Goal: Information Seeking & Learning: Learn about a topic

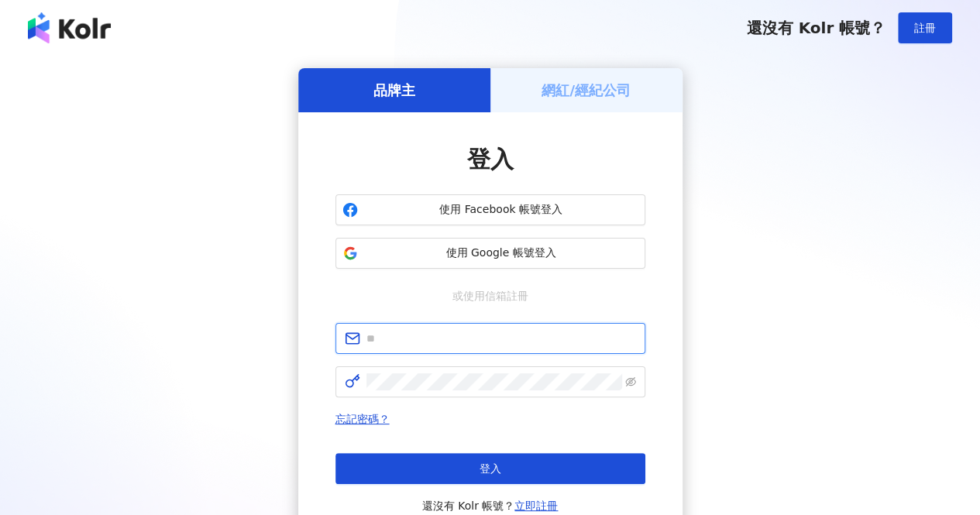
click at [459, 336] on input "text" at bounding box center [501, 338] width 270 height 17
type input "**********"
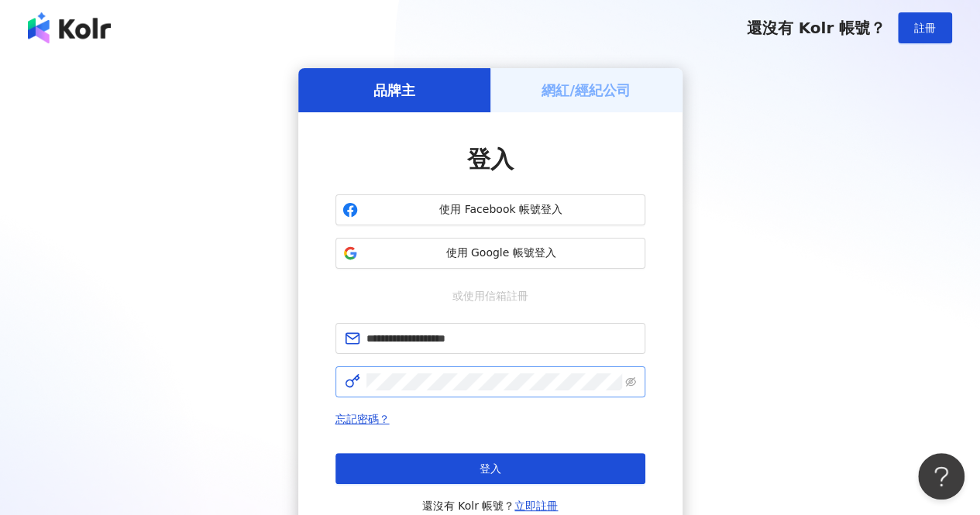
click at [456, 391] on span at bounding box center [490, 381] width 310 height 31
click button "登入" at bounding box center [490, 468] width 310 height 31
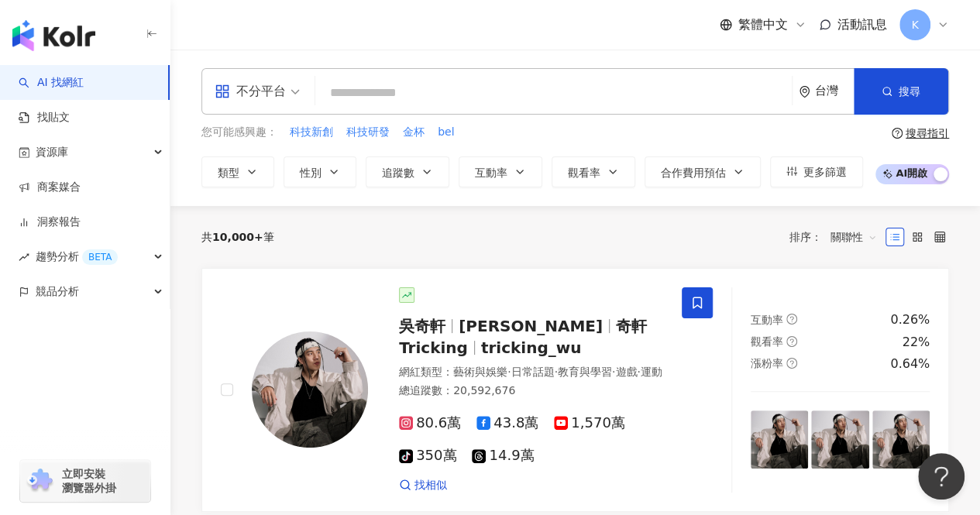
click at [477, 87] on input "search" at bounding box center [553, 92] width 464 height 29
click at [70, 114] on link "找貼文" at bounding box center [44, 117] width 51 height 15
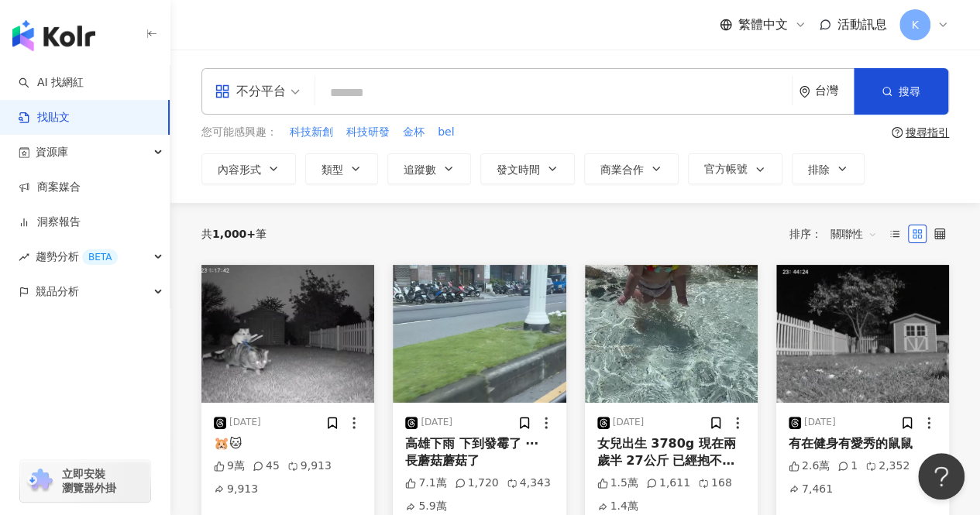
click at [510, 105] on input "search" at bounding box center [553, 92] width 464 height 33
type input "*"
click at [895, 86] on button "搜尋" at bounding box center [901, 91] width 94 height 46
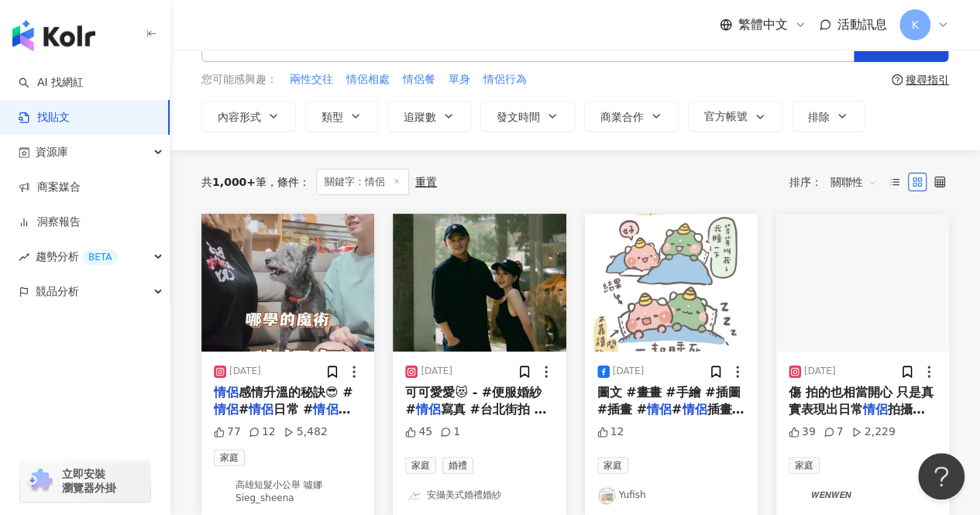
scroll to position [77, 0]
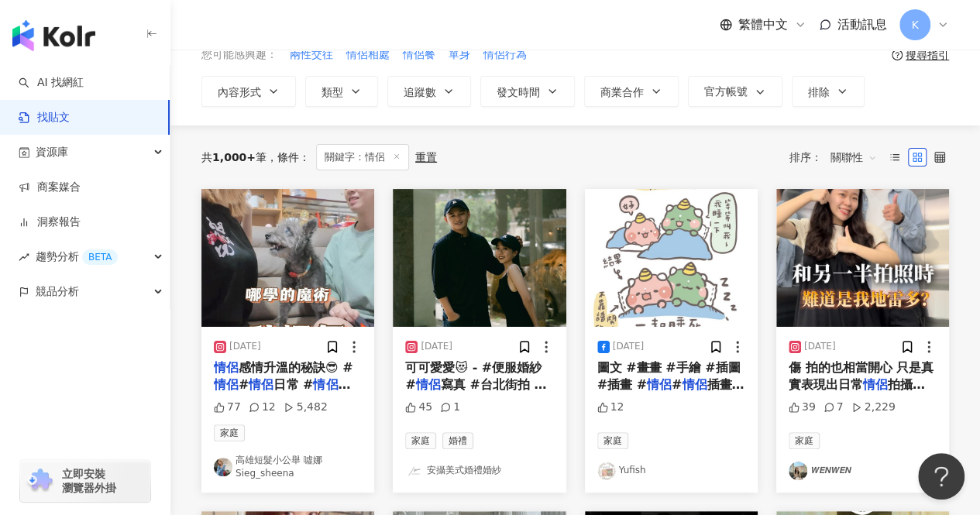
drag, startPoint x: 501, startPoint y: 380, endPoint x: 836, endPoint y: 469, distance: 346.3
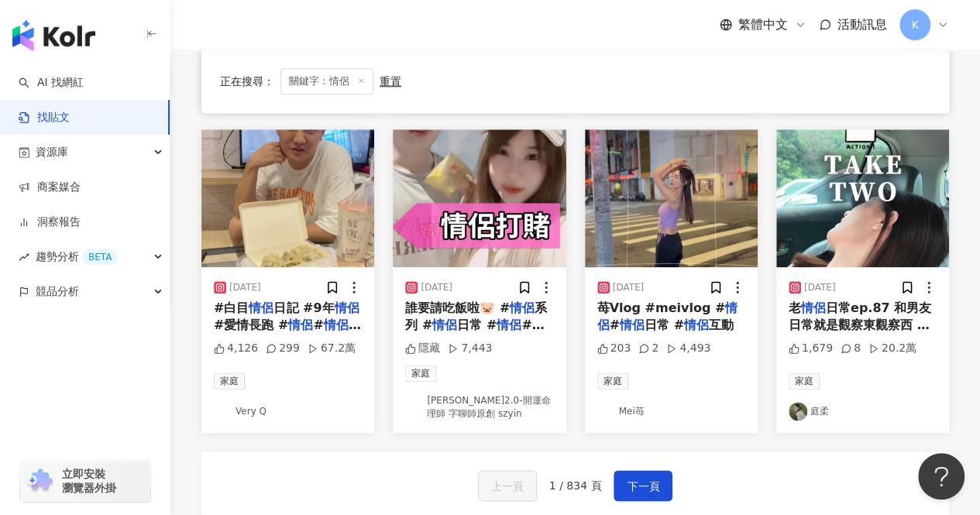
scroll to position [775, 0]
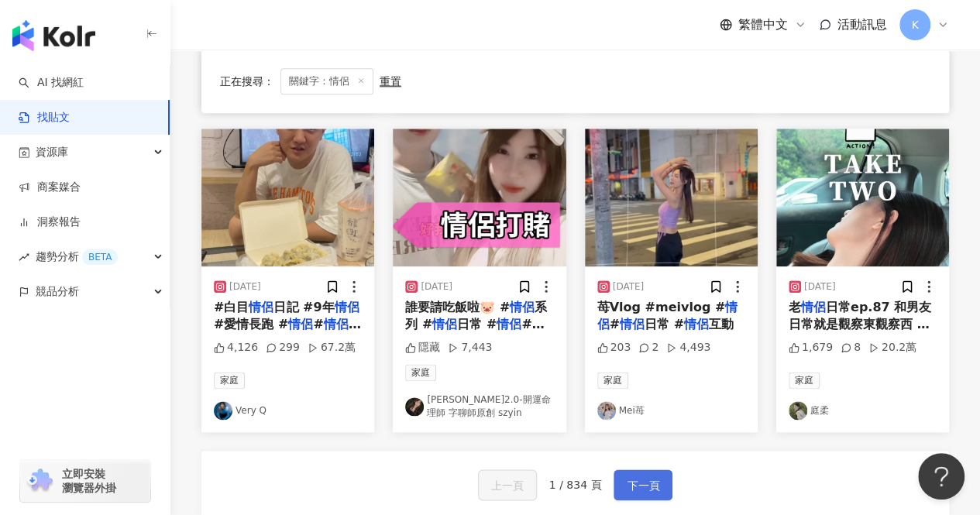
click at [658, 484] on button "下一頁" at bounding box center [642, 484] width 59 height 31
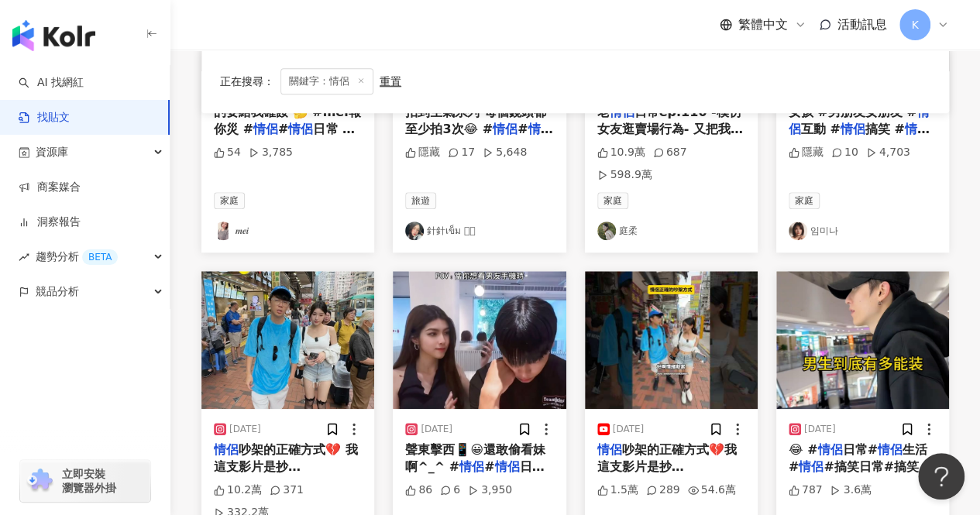
scroll to position [759, 0]
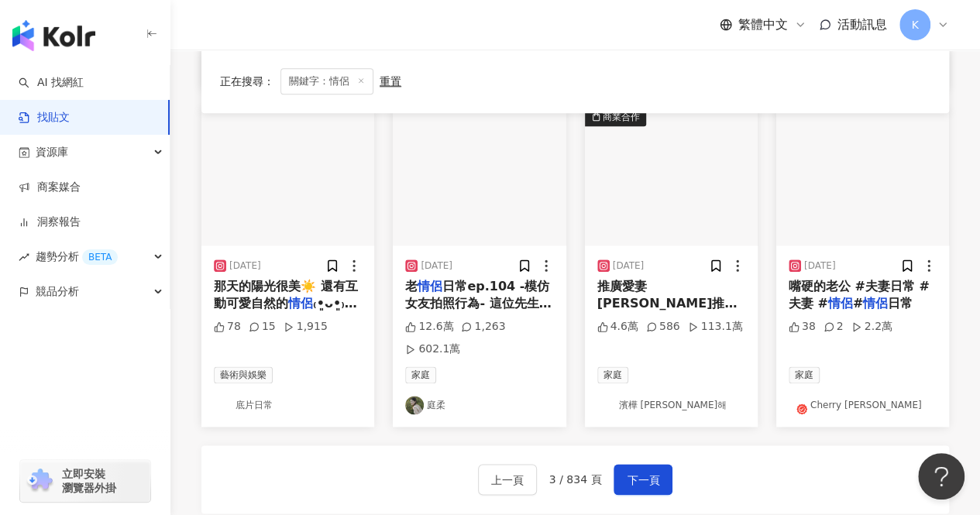
scroll to position [868, 0]
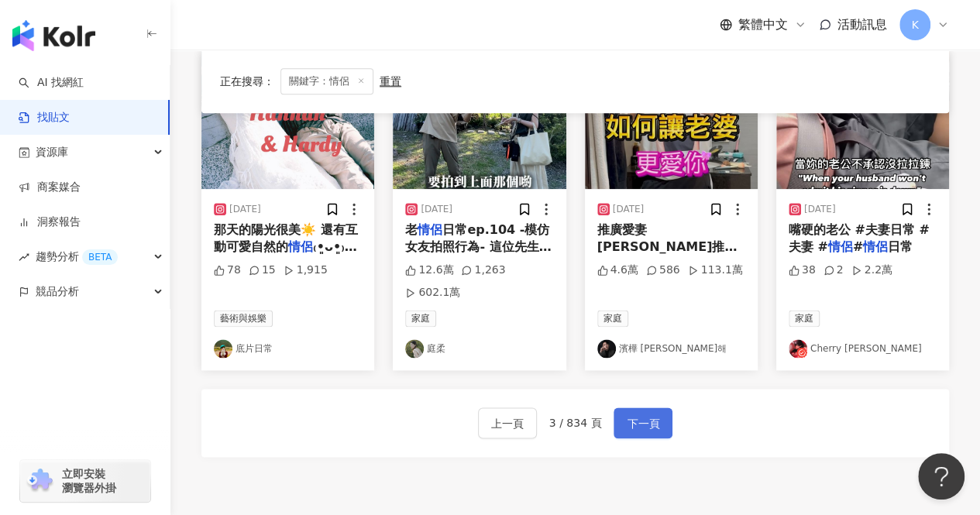
click at [660, 407] on button "下一頁" at bounding box center [642, 422] width 59 height 31
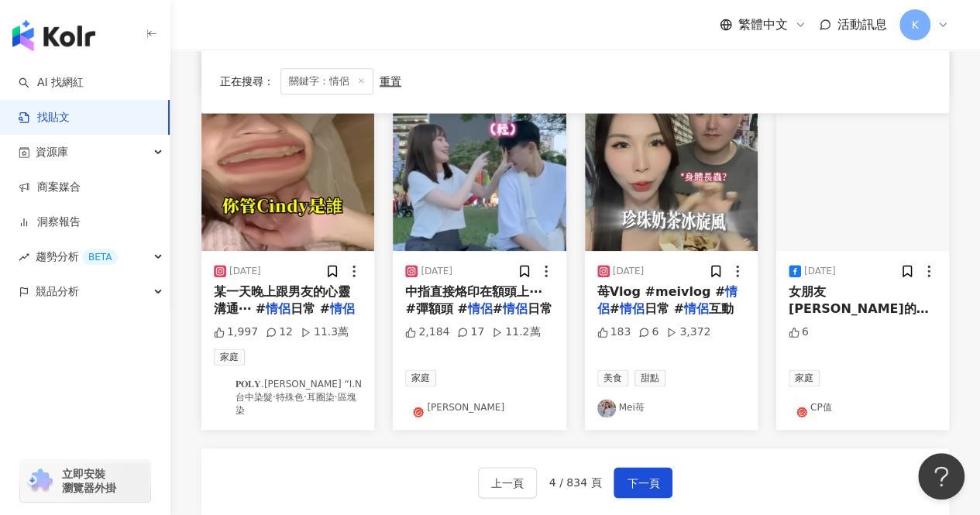
scroll to position [824, 0]
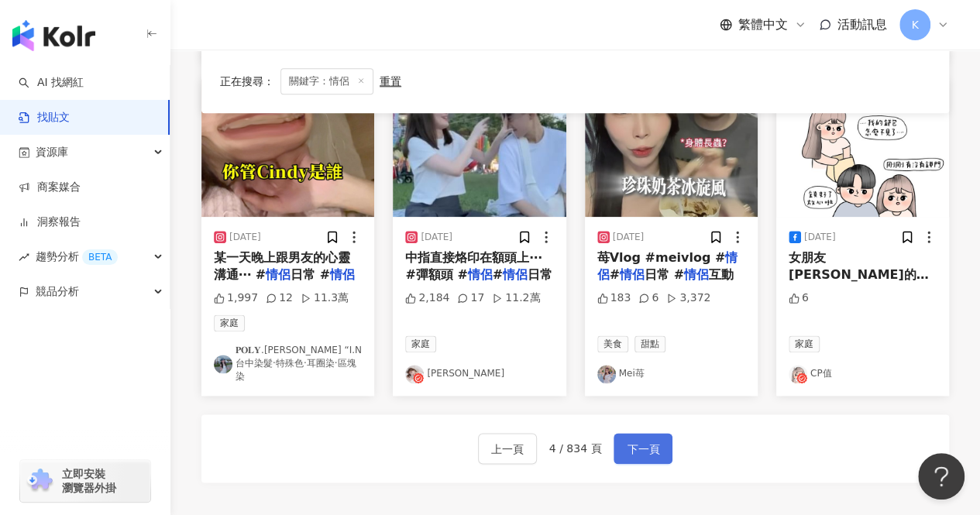
click at [643, 440] on span "下一頁" at bounding box center [643, 449] width 33 height 19
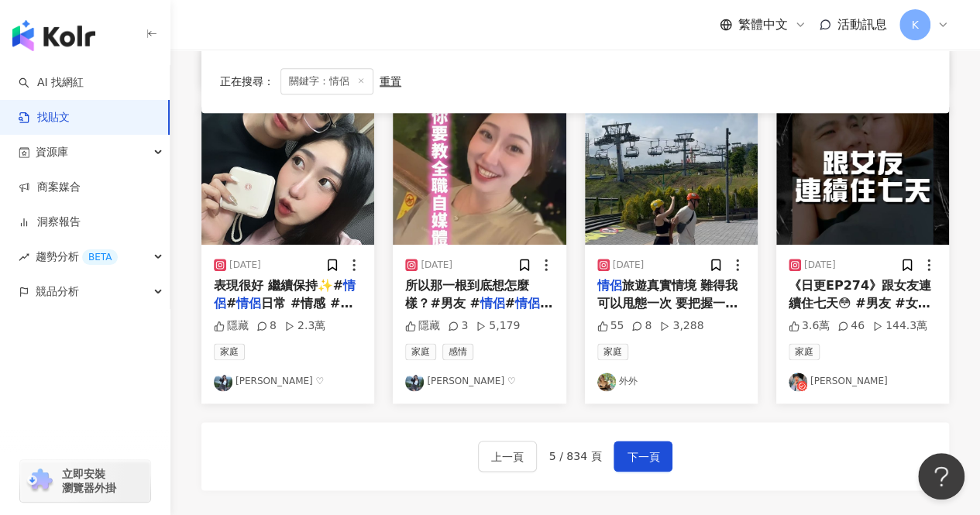
scroll to position [816, 0]
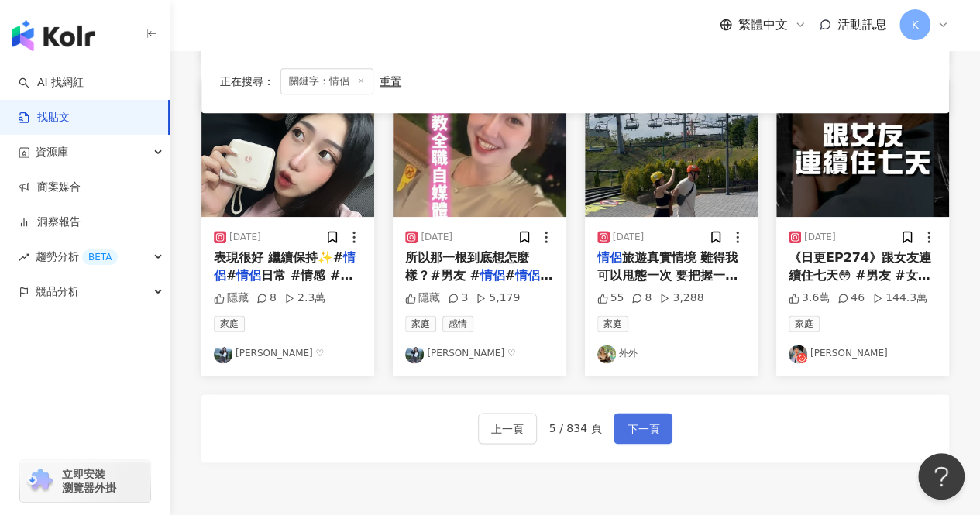
click at [655, 420] on span "下一頁" at bounding box center [643, 429] width 33 height 19
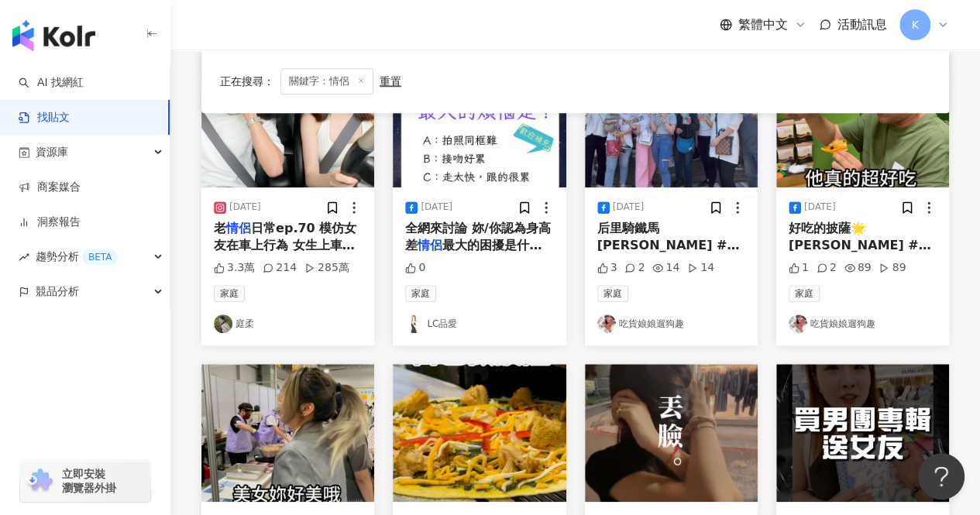
scroll to position [542, 0]
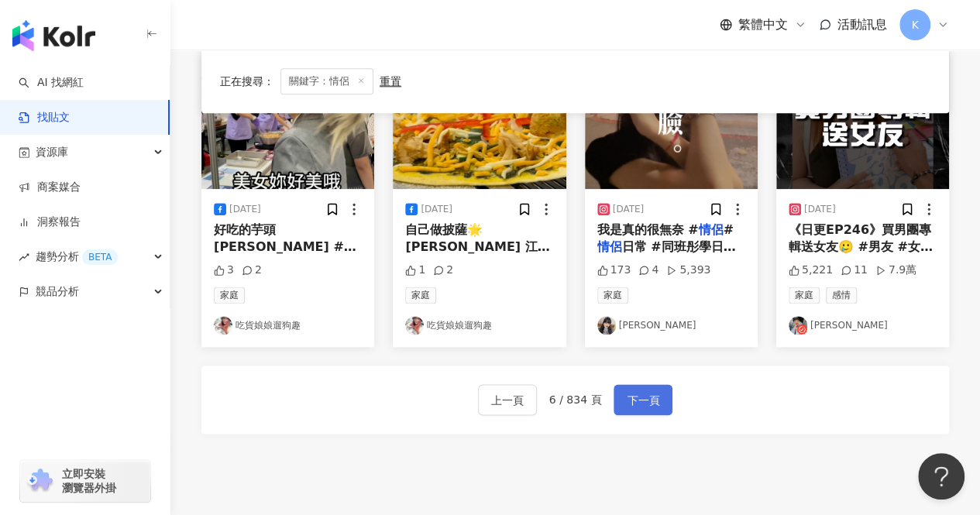
drag, startPoint x: 633, startPoint y: 385, endPoint x: 637, endPoint y: 396, distance: 11.5
click at [636, 395] on span "下一頁" at bounding box center [643, 400] width 33 height 19
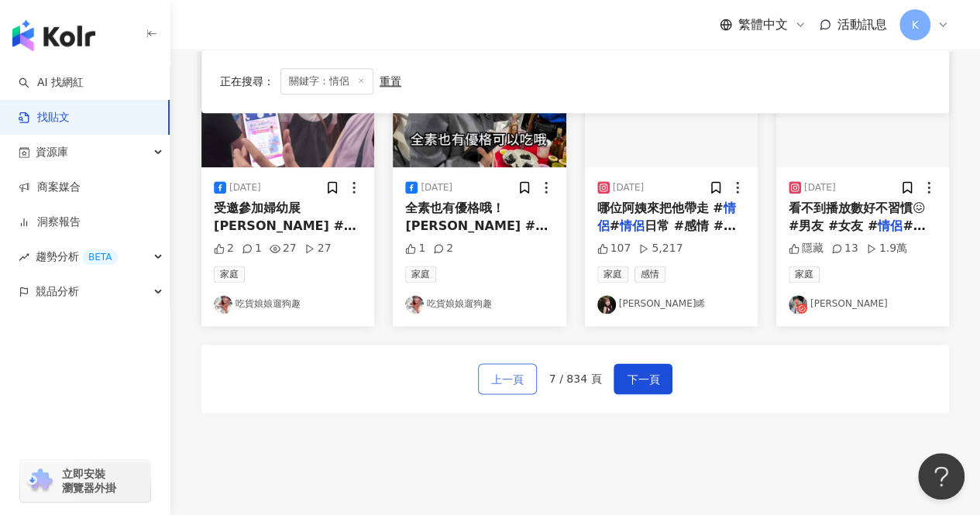
scroll to position [852, 0]
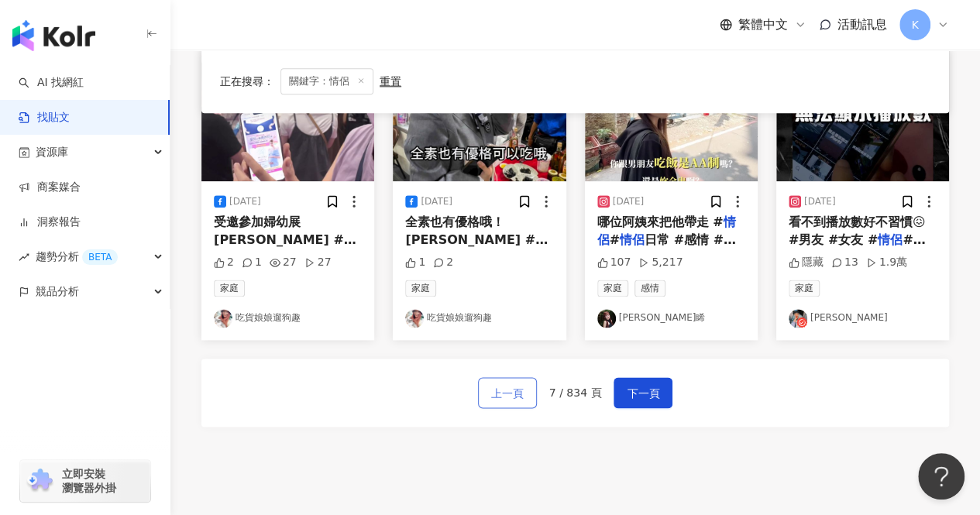
click at [516, 394] on span "上一頁" at bounding box center [507, 393] width 33 height 19
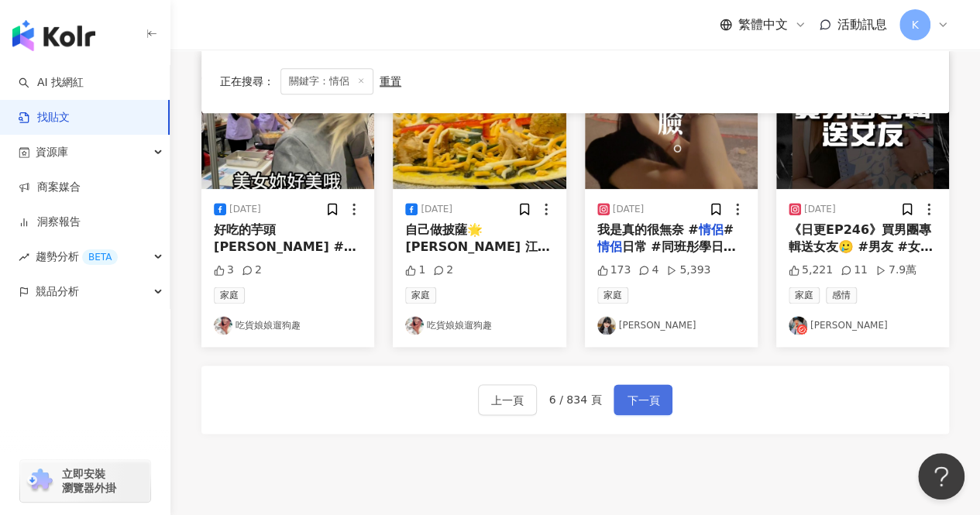
click at [641, 391] on span "下一頁" at bounding box center [643, 400] width 33 height 19
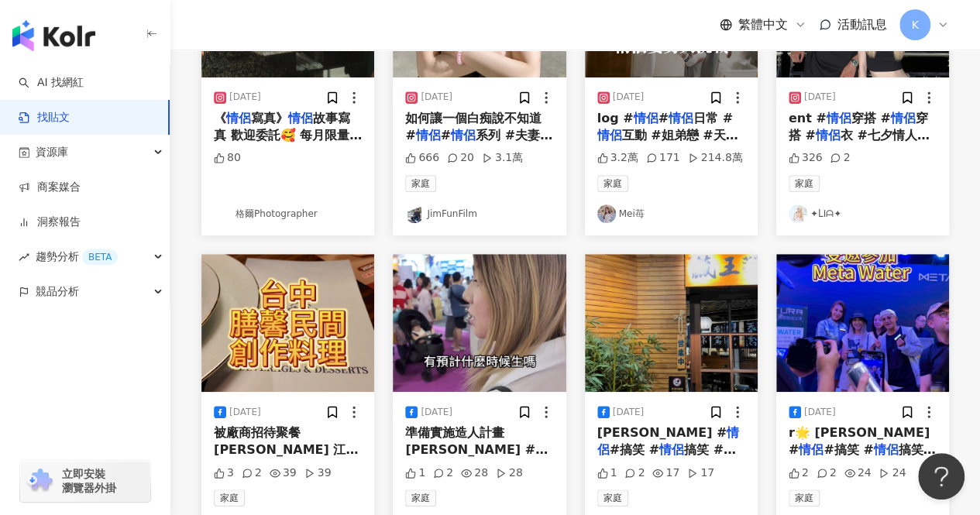
scroll to position [77, 0]
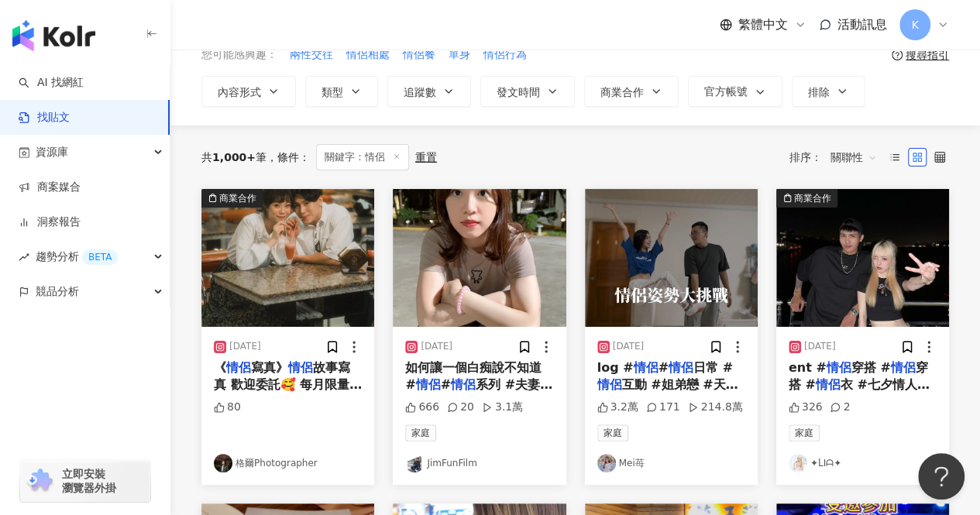
drag, startPoint x: 823, startPoint y: 385, endPoint x: 818, endPoint y: 462, distance: 76.9
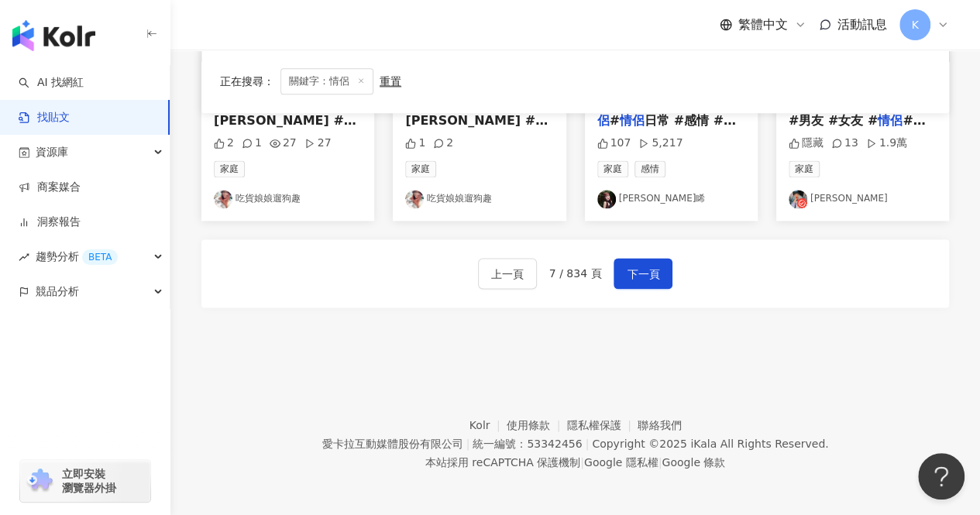
scroll to position [894, 0]
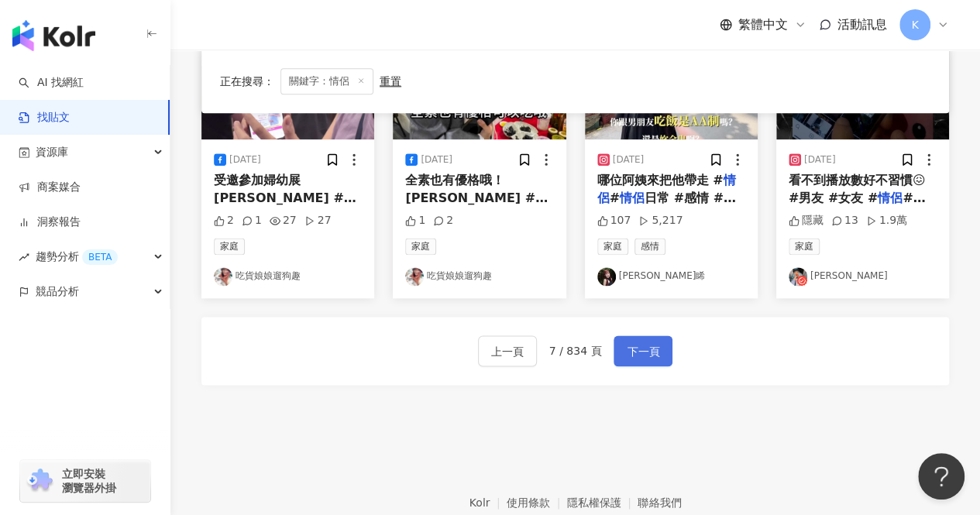
click at [646, 348] on span "下一頁" at bounding box center [643, 351] width 33 height 19
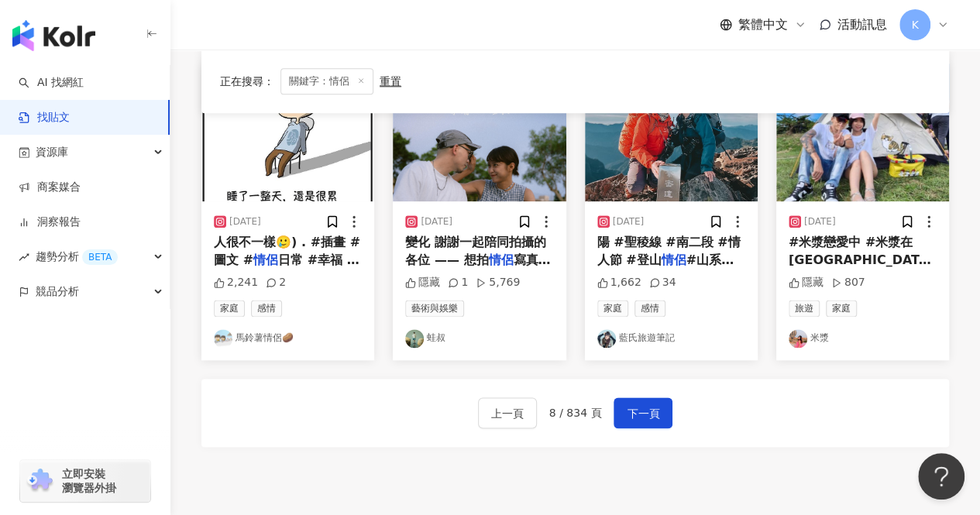
scroll to position [892, 0]
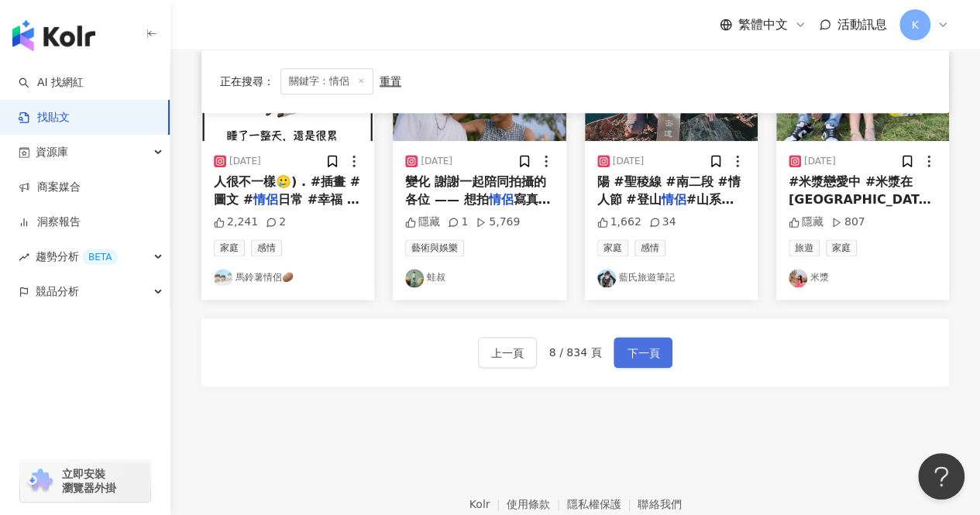
click at [641, 356] on span "下一頁" at bounding box center [643, 353] width 33 height 19
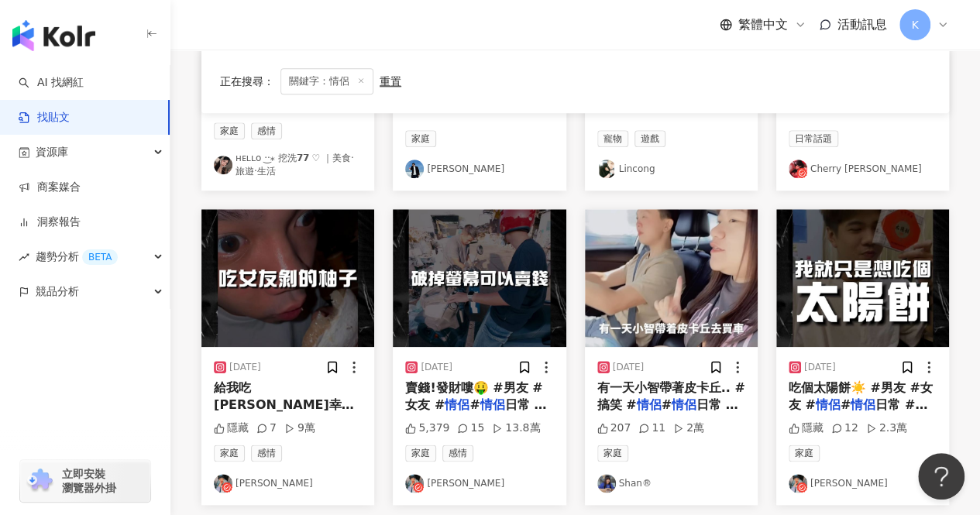
scroll to position [929, 0]
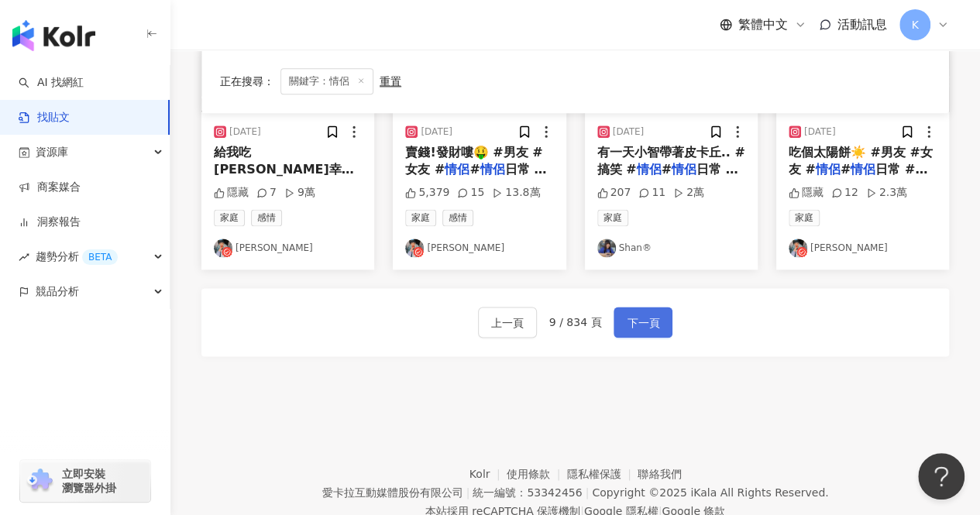
click at [658, 326] on button "下一頁" at bounding box center [642, 322] width 59 height 31
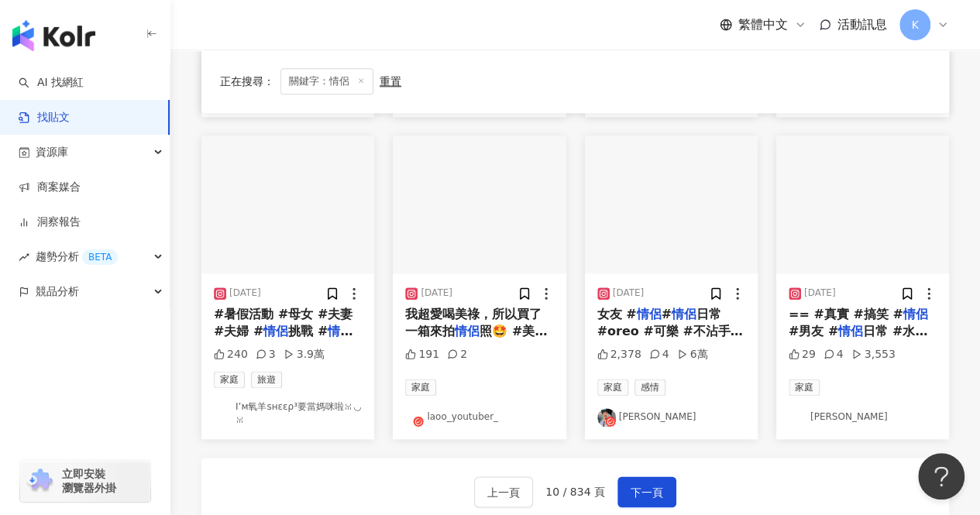
scroll to position [782, 0]
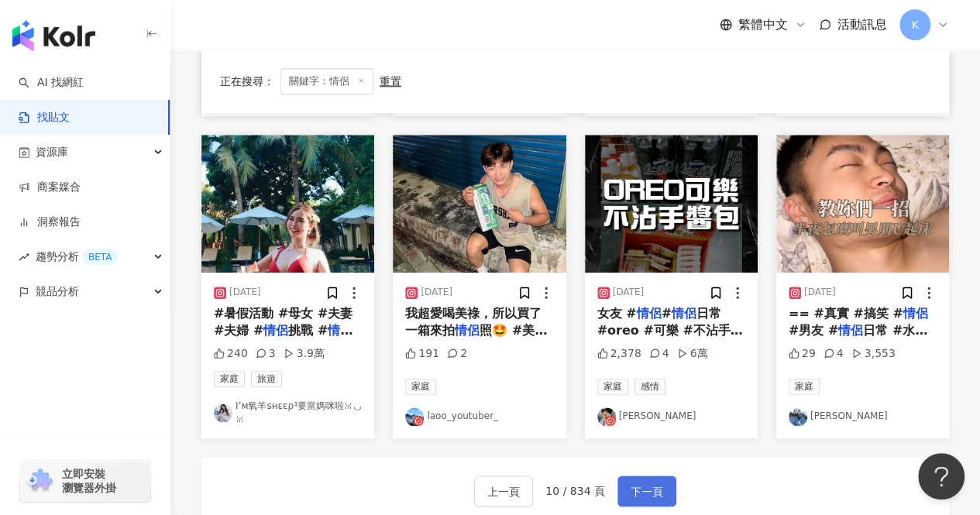
click at [652, 483] on span "下一頁" at bounding box center [647, 492] width 33 height 19
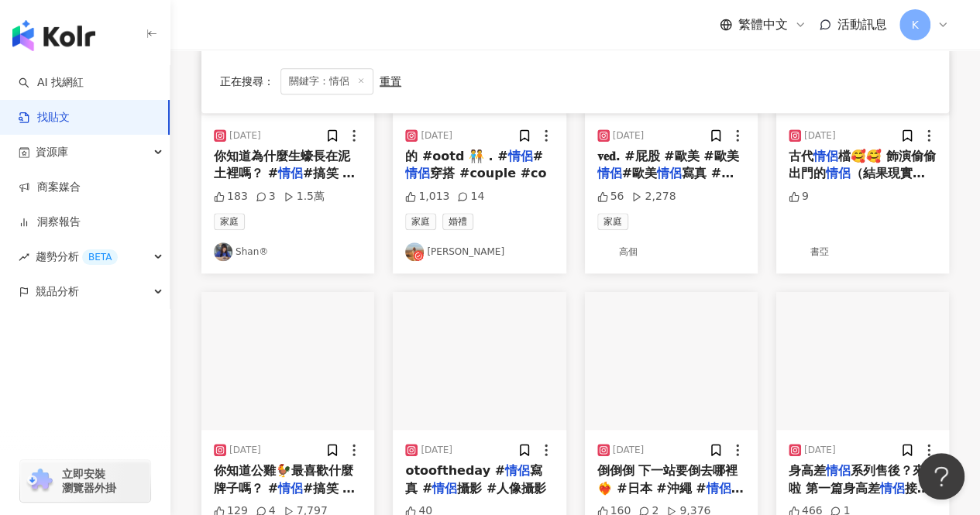
scroll to position [922, 0]
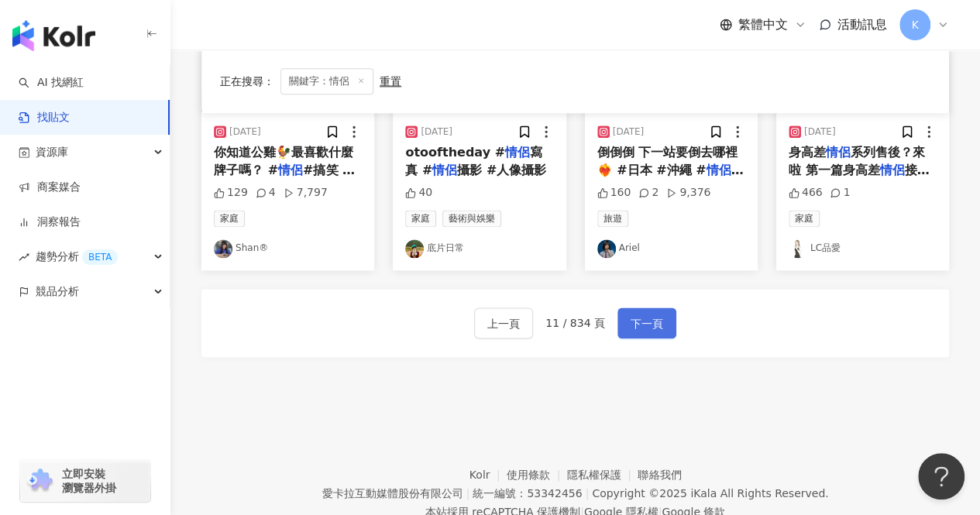
click at [655, 325] on span "下一頁" at bounding box center [647, 323] width 33 height 19
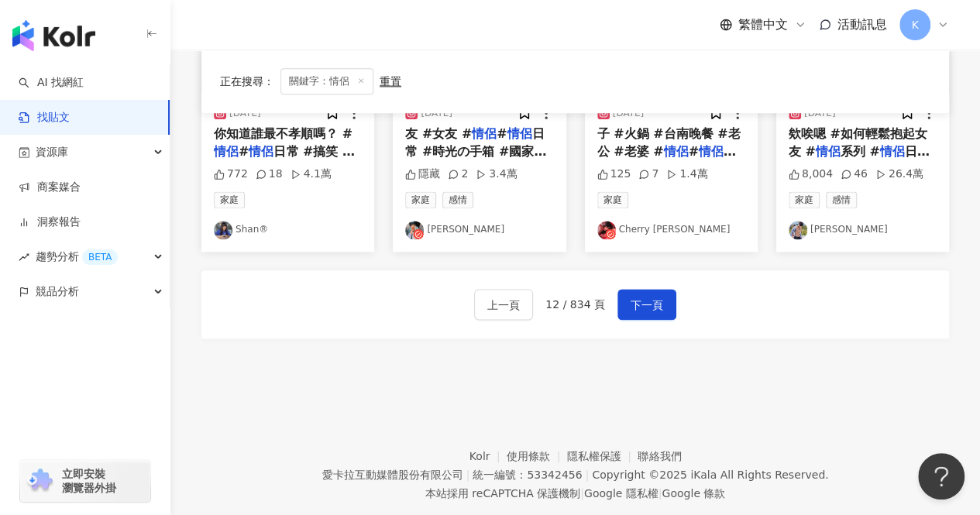
scroll to position [971, 0]
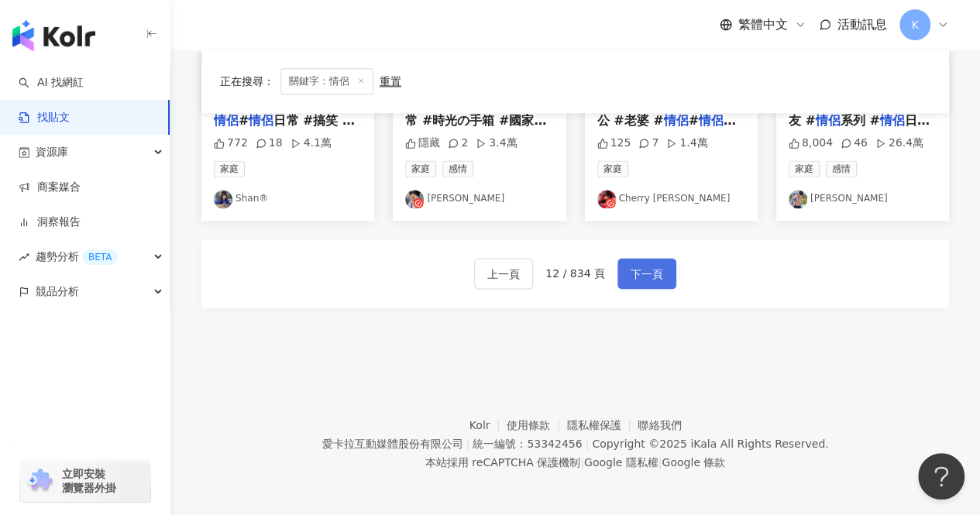
click at [658, 278] on span "下一頁" at bounding box center [647, 274] width 33 height 19
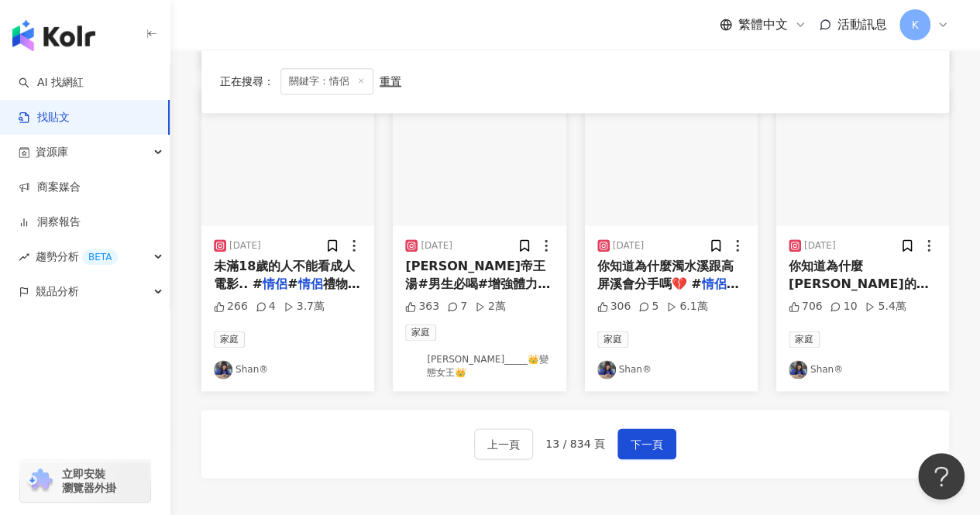
scroll to position [661, 0]
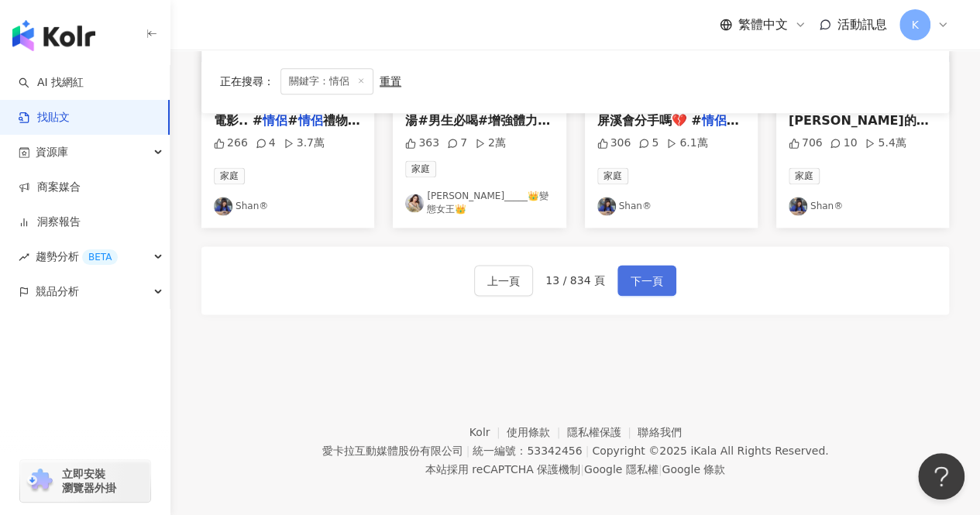
click at [669, 278] on button "下一頁" at bounding box center [646, 280] width 59 height 31
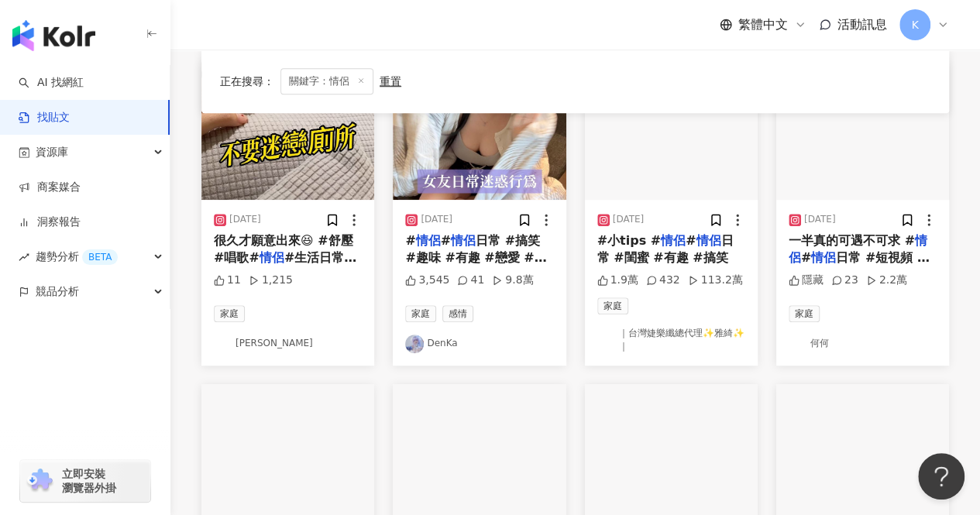
scroll to position [929, 0]
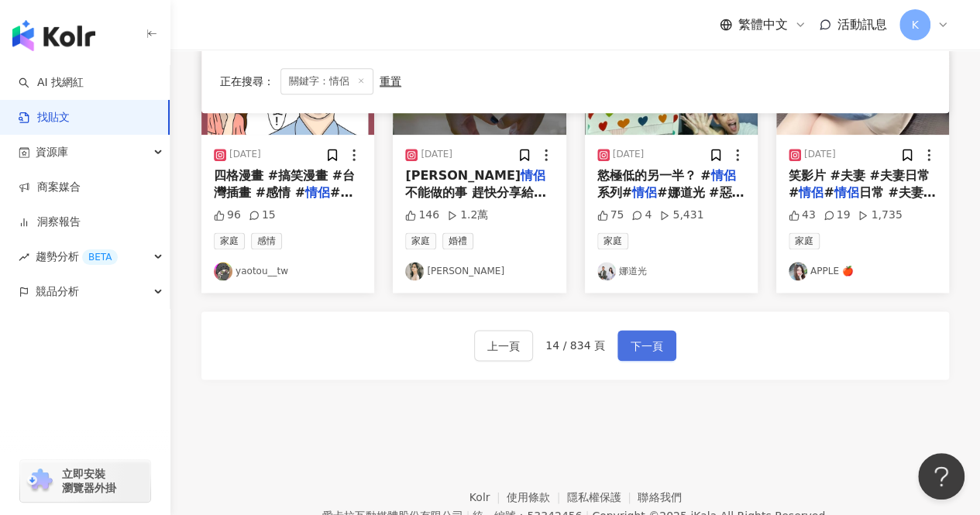
click at [647, 339] on span "下一頁" at bounding box center [647, 346] width 33 height 19
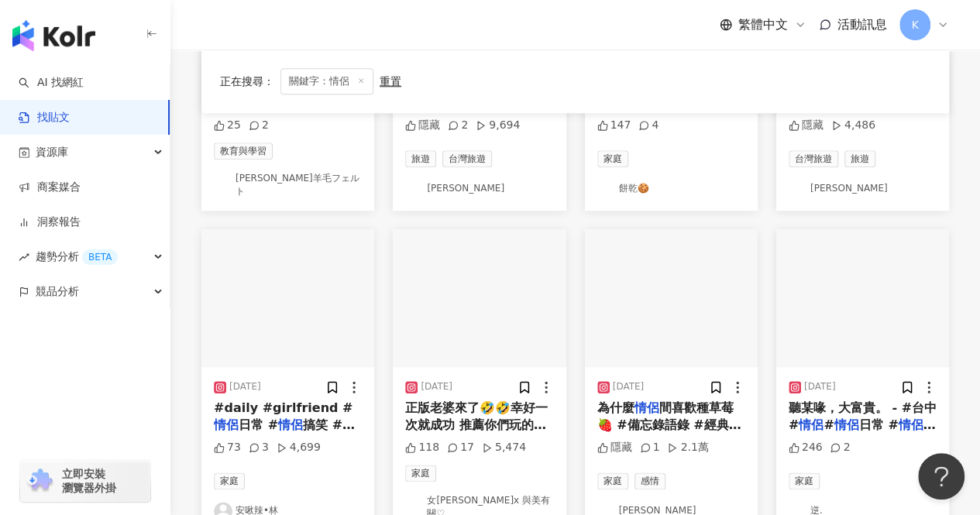
scroll to position [922, 0]
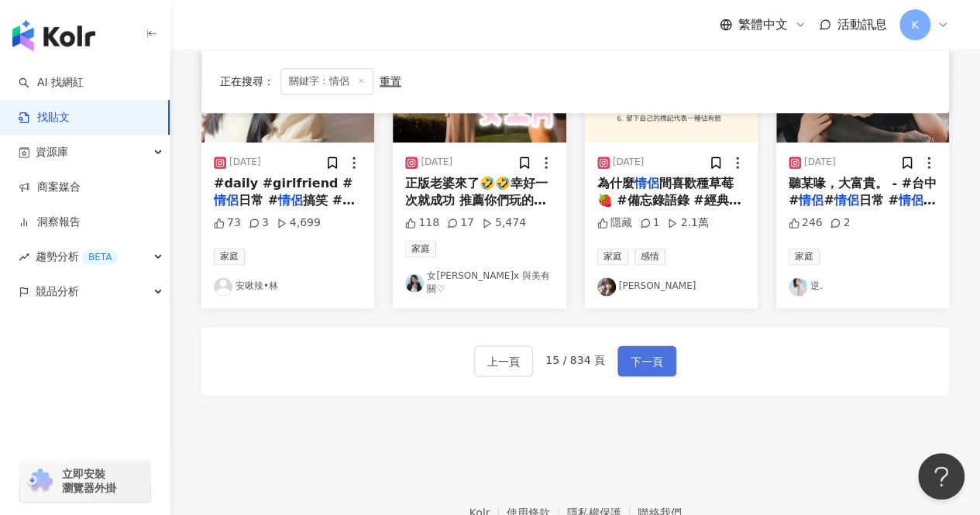
click at [649, 352] on span "下一頁" at bounding box center [647, 361] width 33 height 19
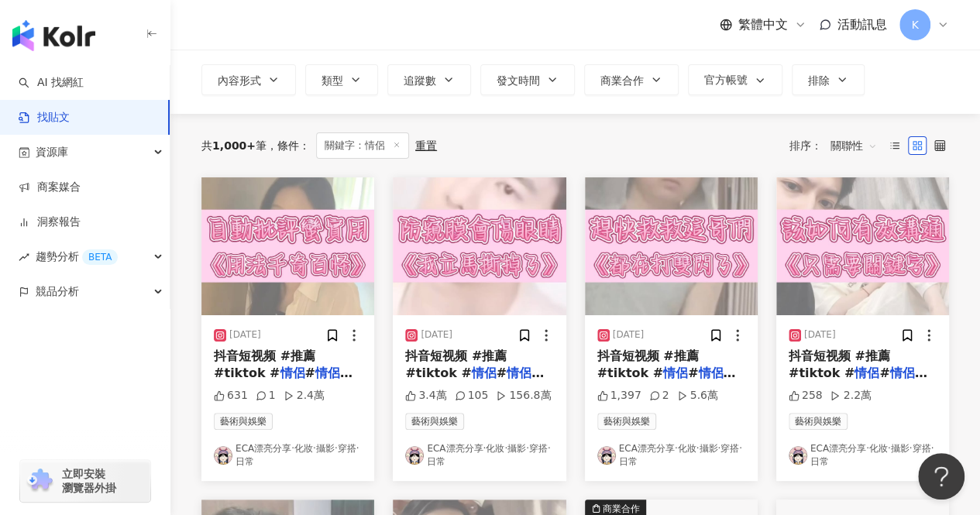
scroll to position [0, 0]
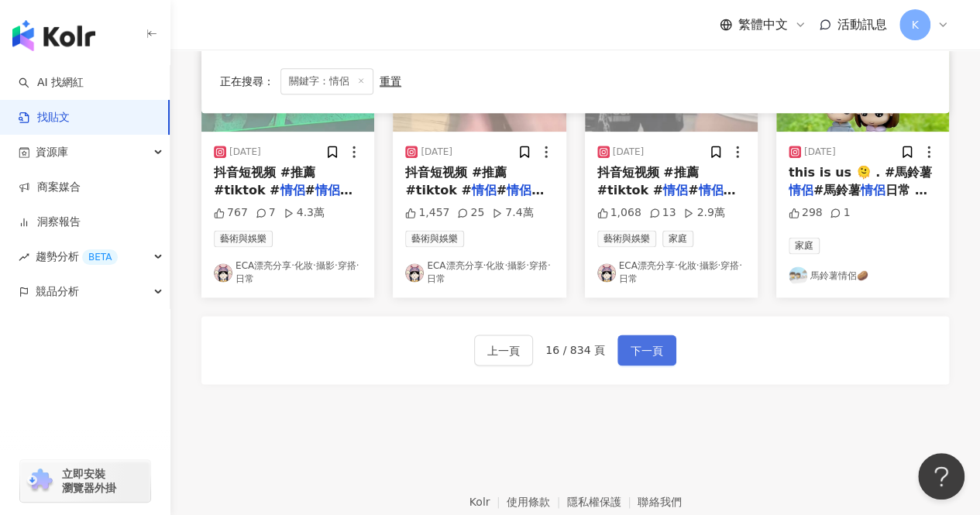
click at [654, 346] on span "下一頁" at bounding box center [647, 351] width 33 height 19
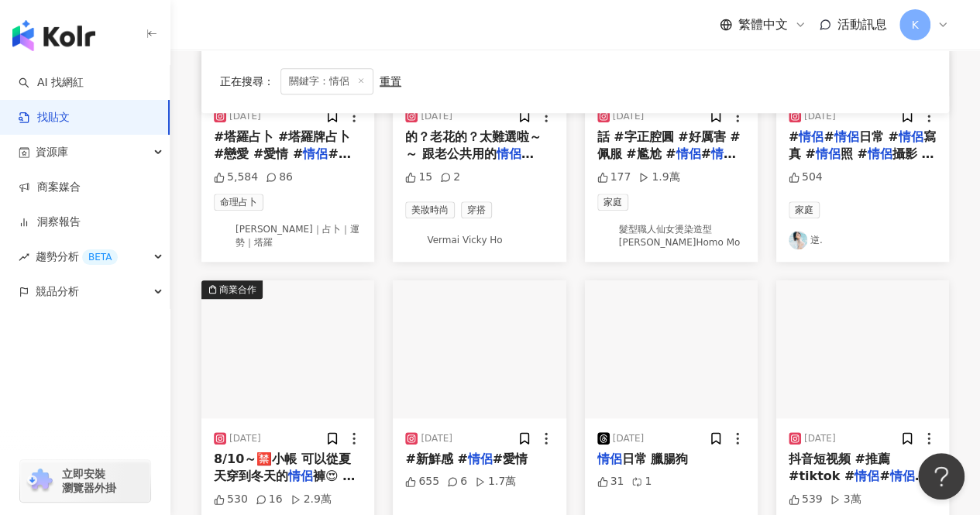
scroll to position [832, 0]
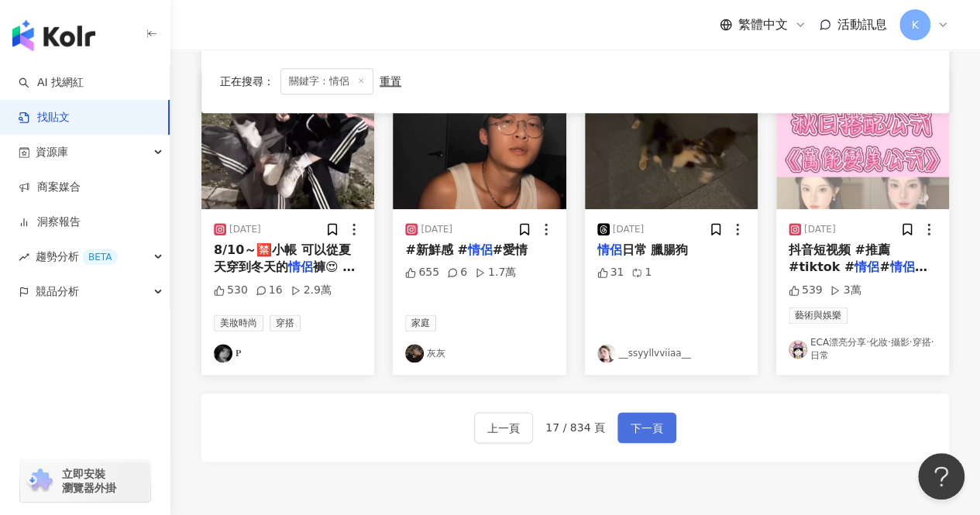
click at [648, 421] on span "下一頁" at bounding box center [647, 428] width 33 height 19
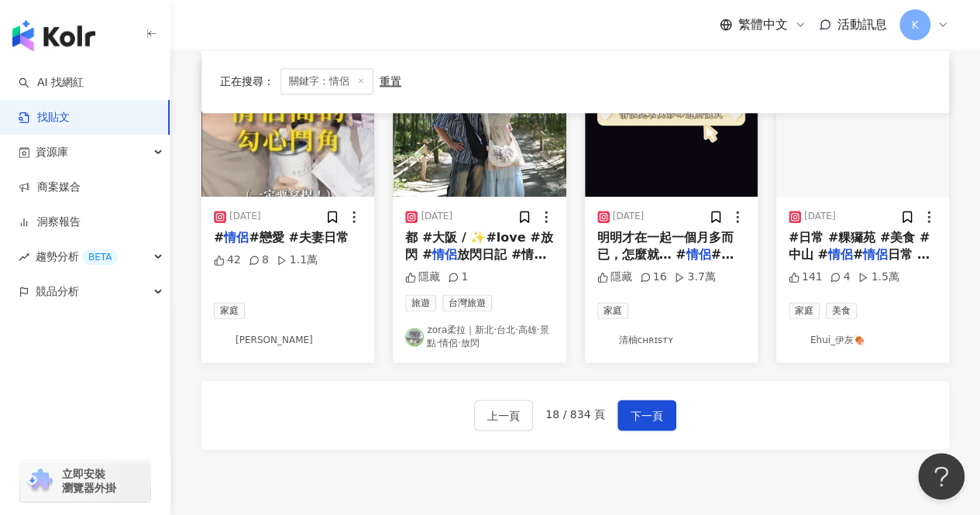
scroll to position [993, 0]
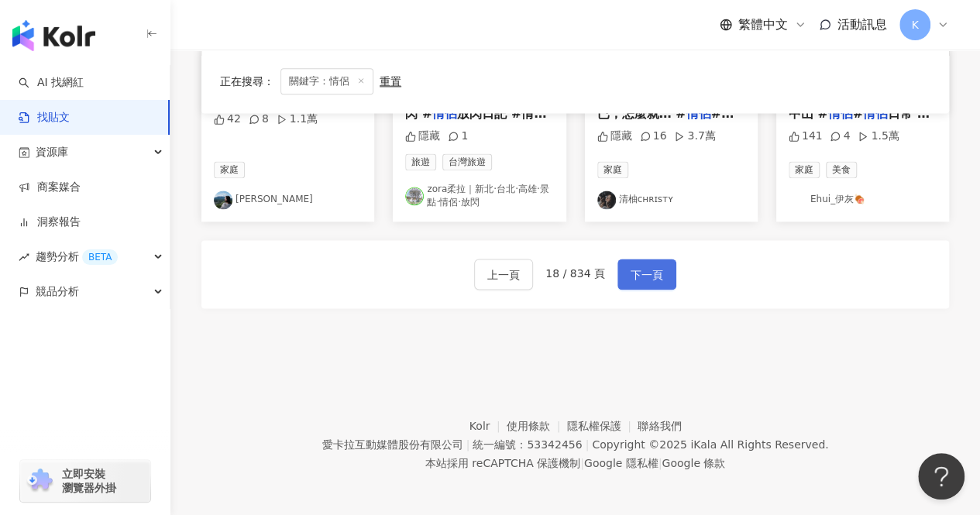
click at [658, 278] on span "下一頁" at bounding box center [647, 275] width 33 height 19
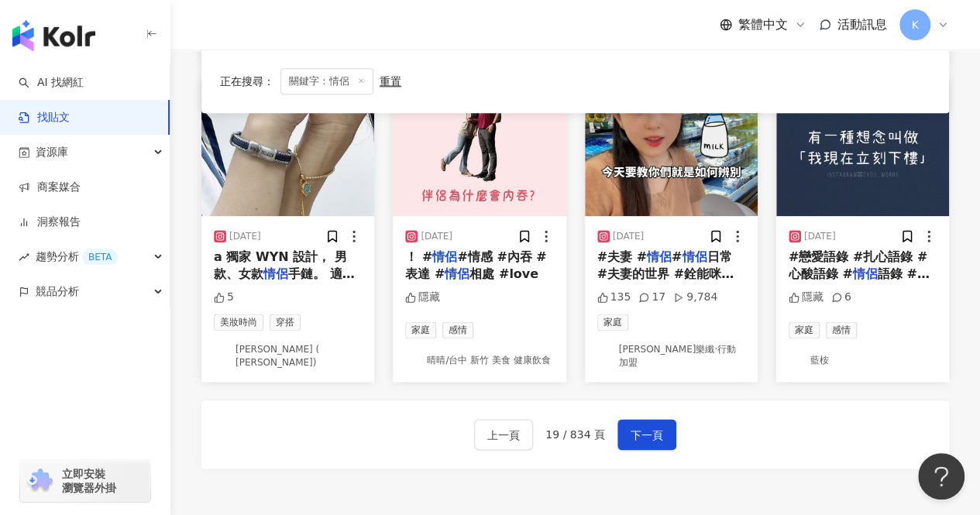
scroll to position [824, 0]
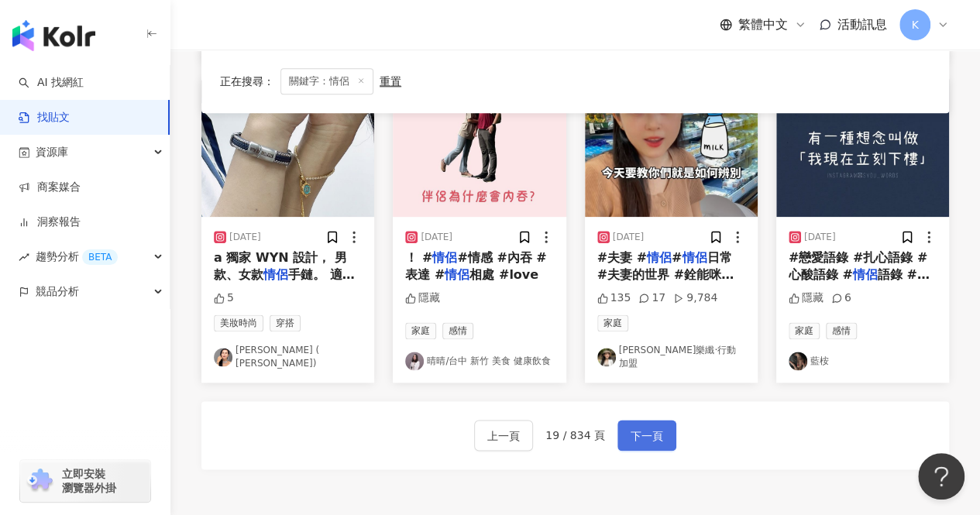
click at [651, 434] on span "下一頁" at bounding box center [647, 436] width 33 height 19
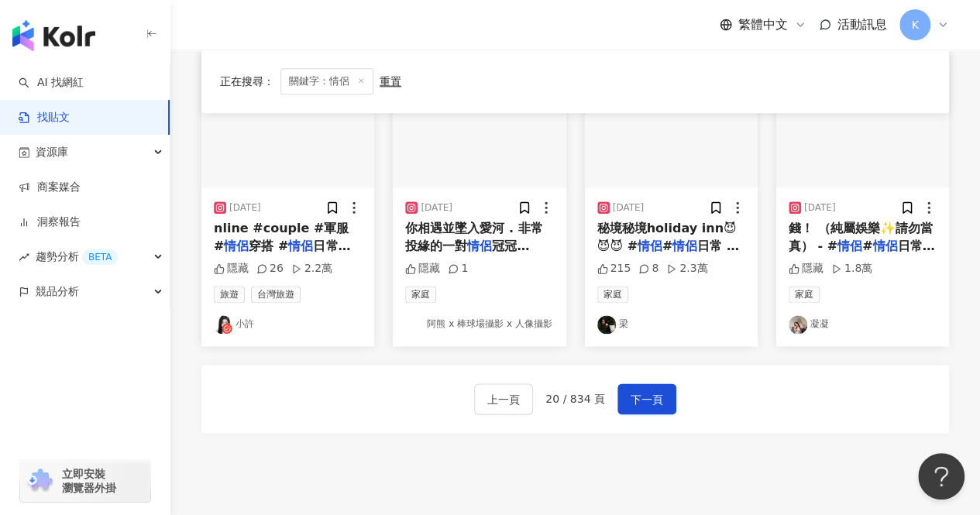
scroll to position [971, 0]
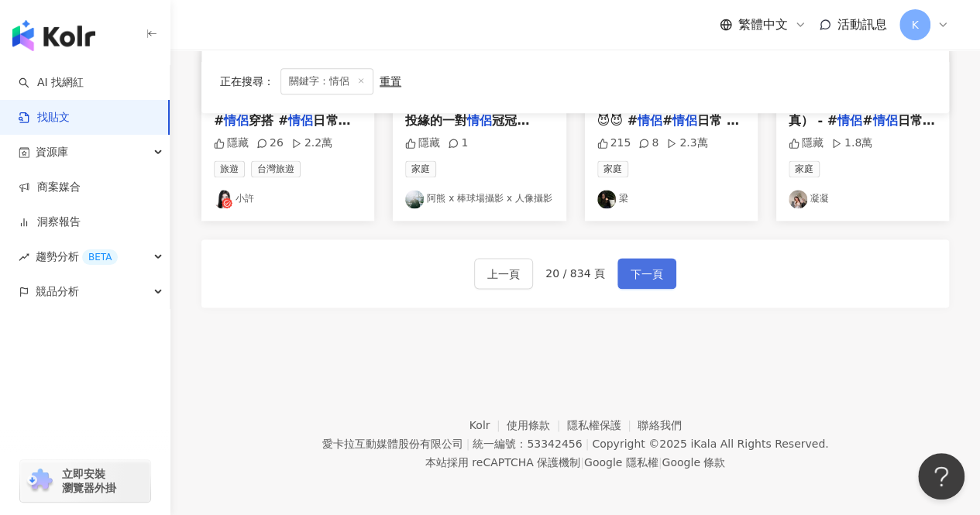
click at [652, 267] on span "下一頁" at bounding box center [647, 274] width 33 height 19
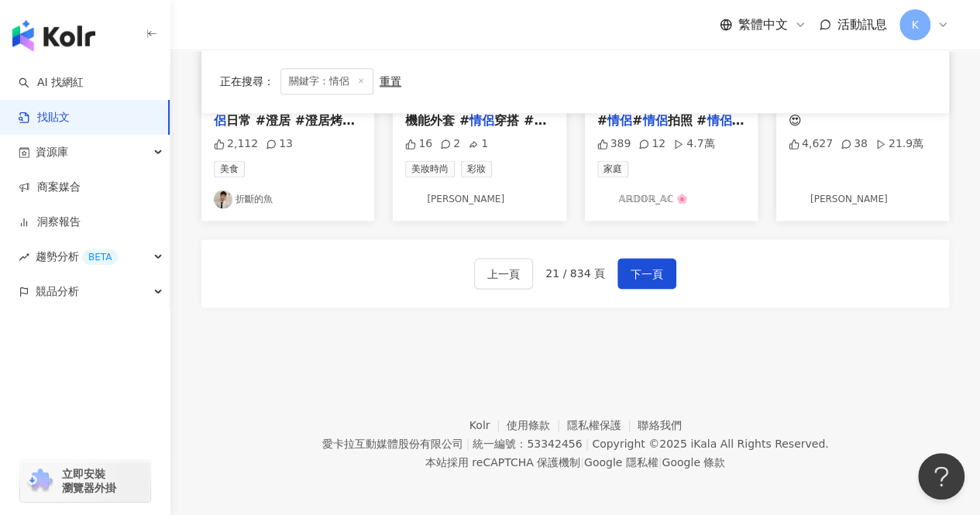
scroll to position [979, 0]
click at [642, 264] on span "下一頁" at bounding box center [647, 273] width 33 height 19
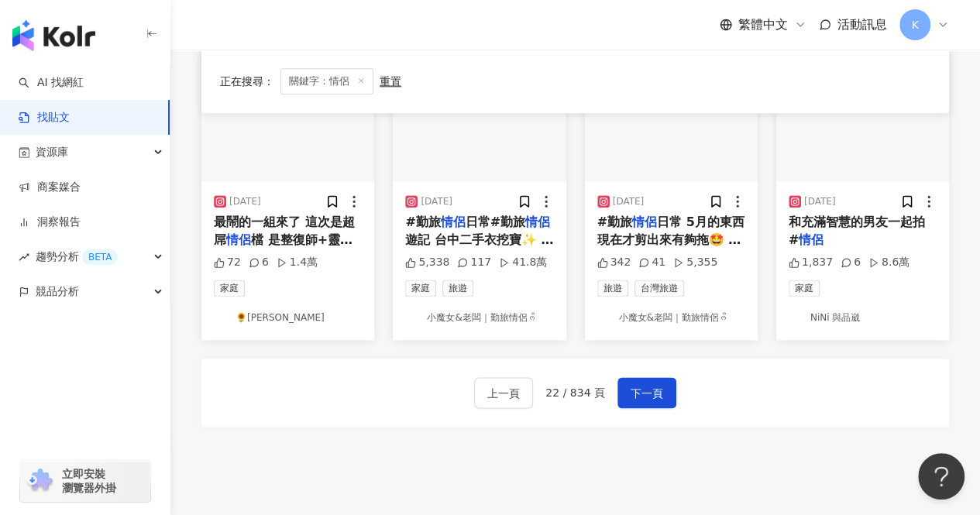
scroll to position [971, 0]
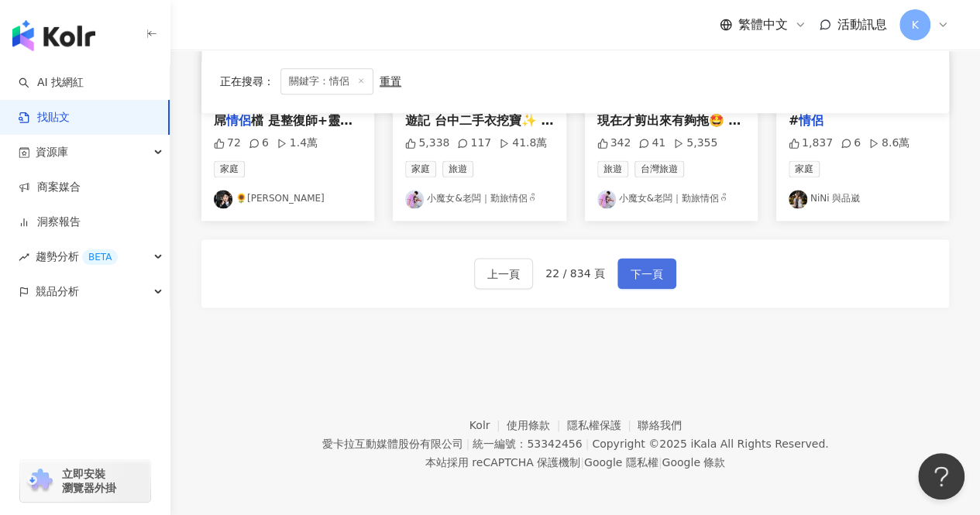
click at [640, 283] on button "下一頁" at bounding box center [646, 273] width 59 height 31
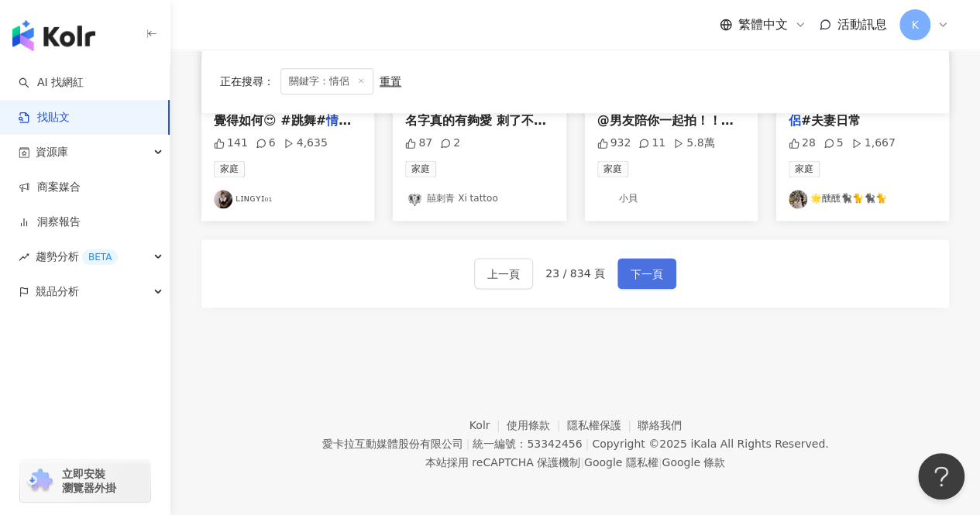
click at [651, 275] on span "下一頁" at bounding box center [647, 274] width 33 height 19
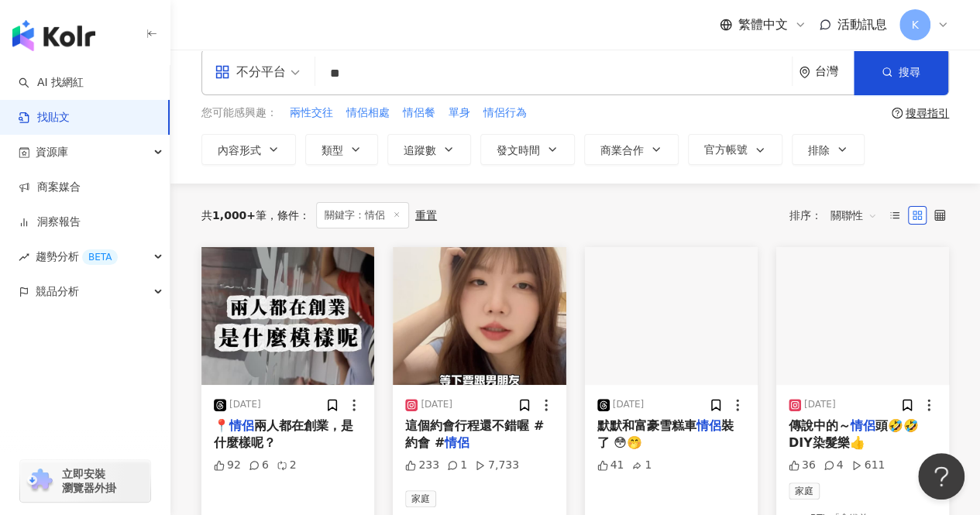
scroll to position [0, 0]
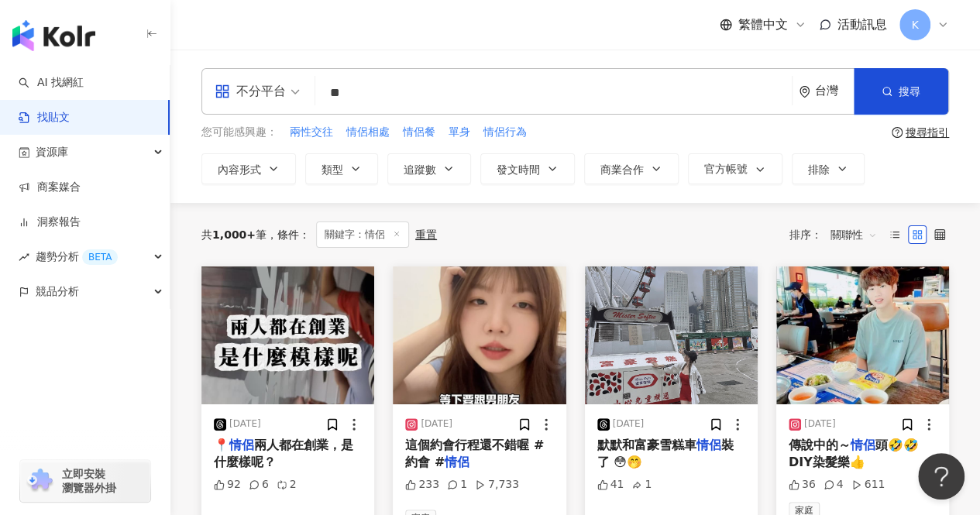
click at [301, 98] on div "不分平台 情侶 ** 台灣 搜尋" at bounding box center [574, 91] width 747 height 46
type input "**"
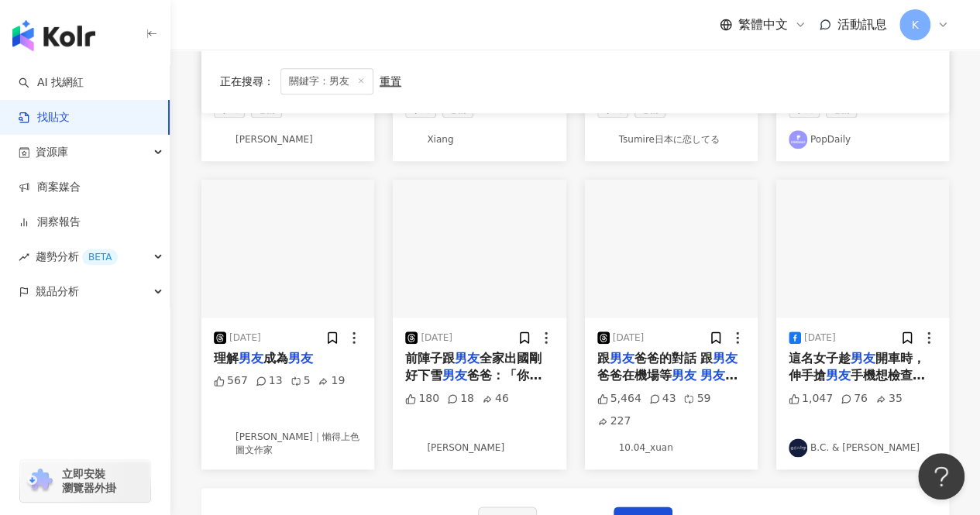
scroll to position [775, 0]
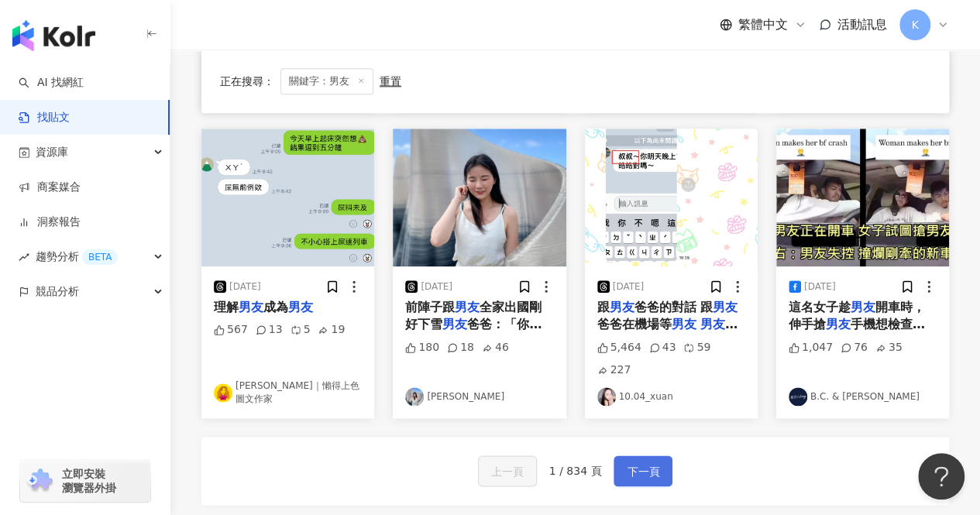
click at [637, 462] on span "下一頁" at bounding box center [643, 471] width 33 height 19
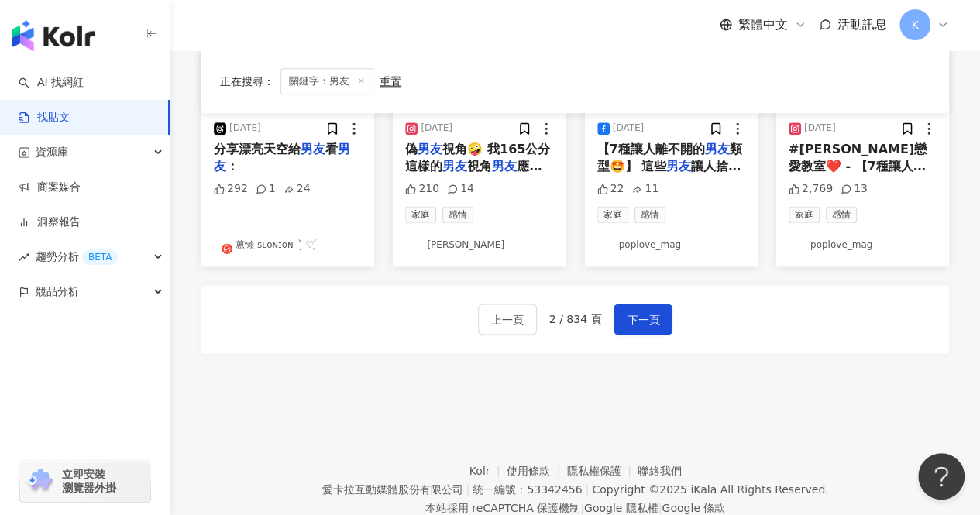
scroll to position [966, 0]
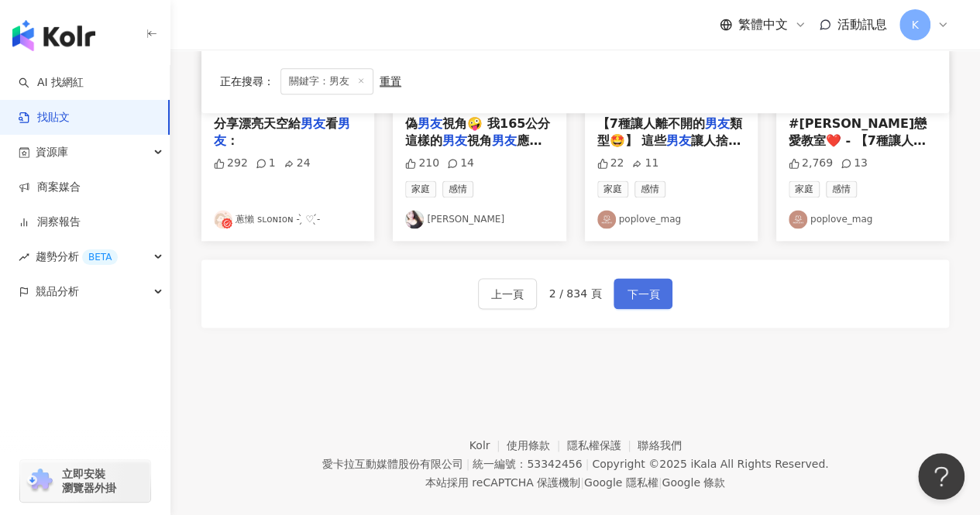
click at [643, 289] on span "下一頁" at bounding box center [643, 294] width 33 height 19
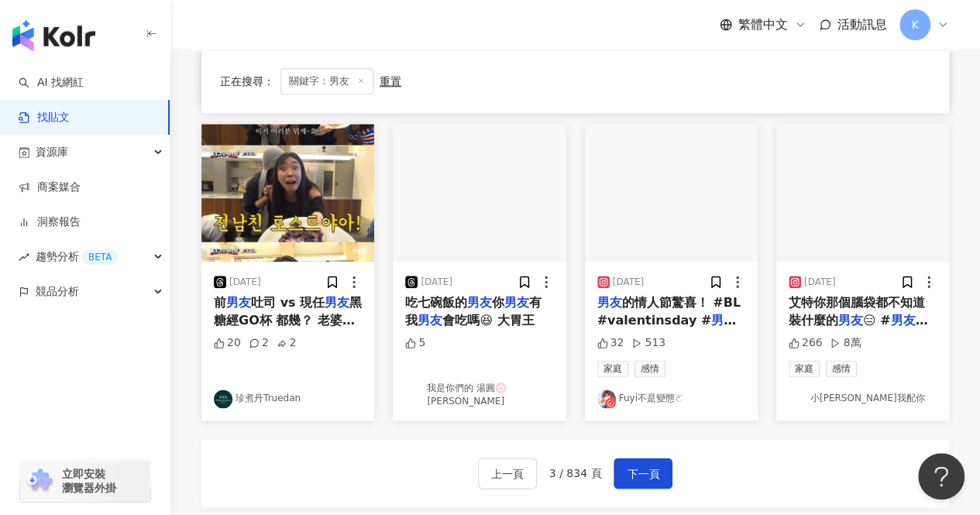
scroll to position [775, 0]
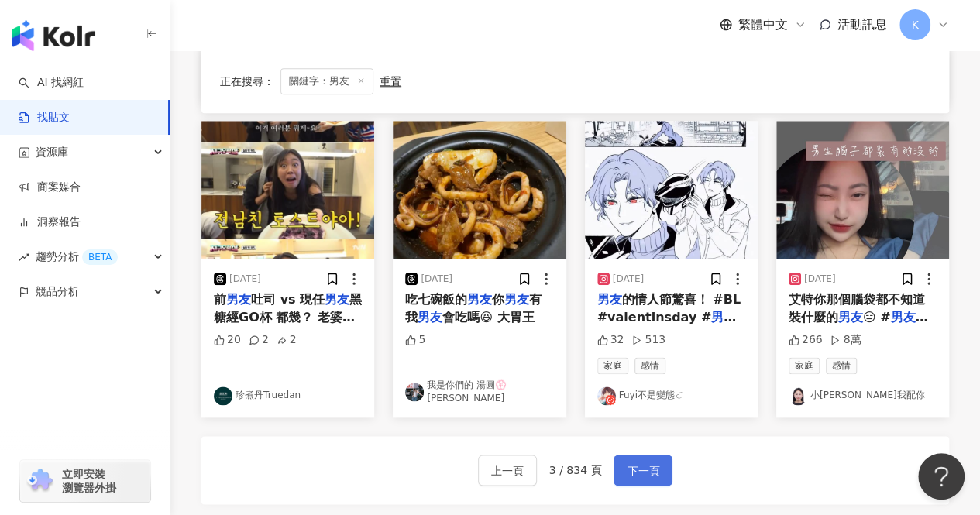
click at [641, 466] on span "下一頁" at bounding box center [643, 471] width 33 height 19
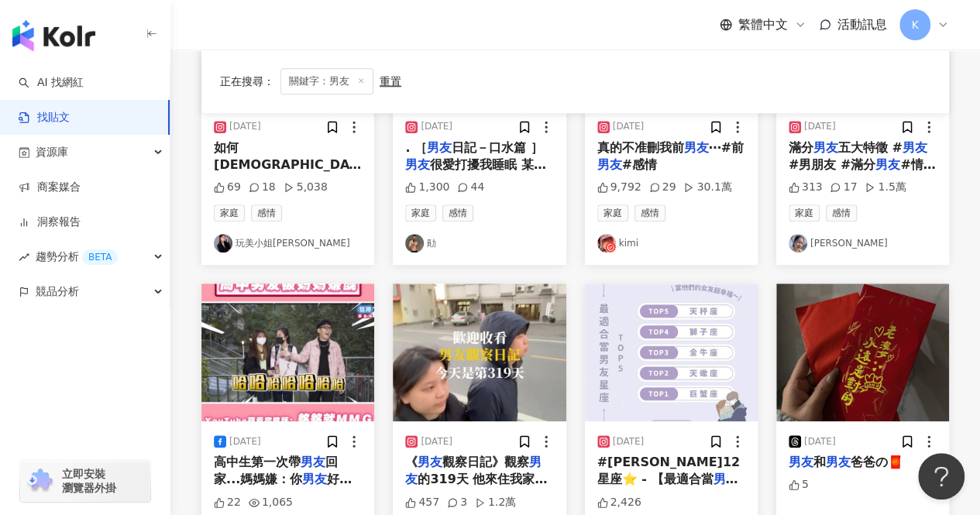
scroll to position [971, 0]
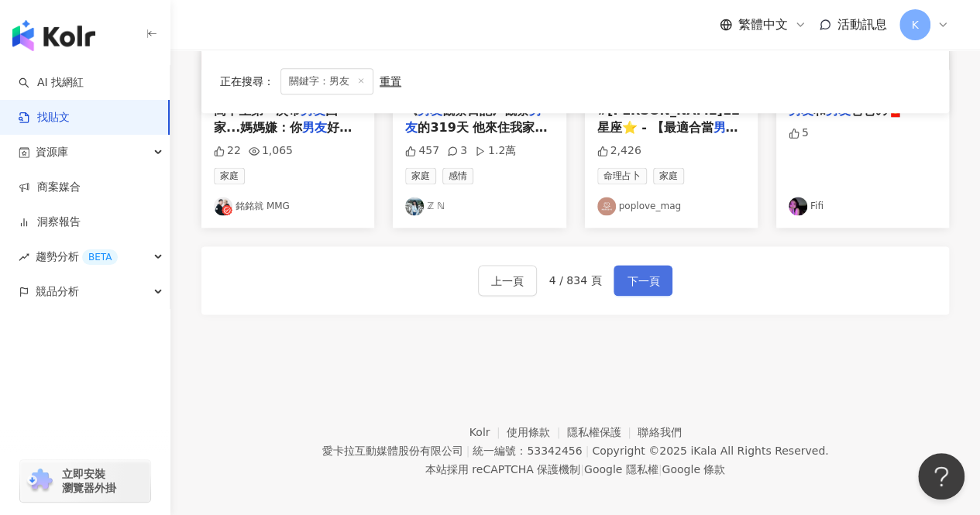
click at [637, 284] on button "下一頁" at bounding box center [642, 280] width 59 height 31
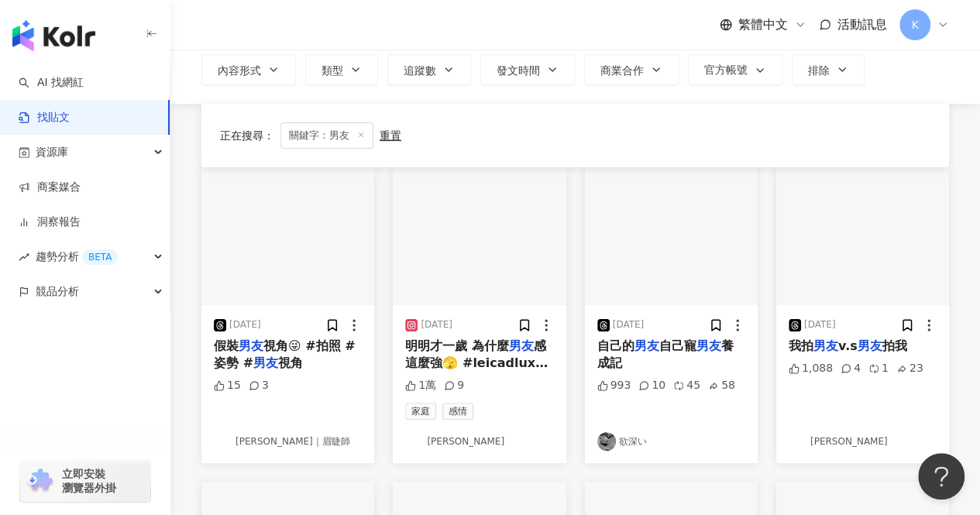
scroll to position [50, 0]
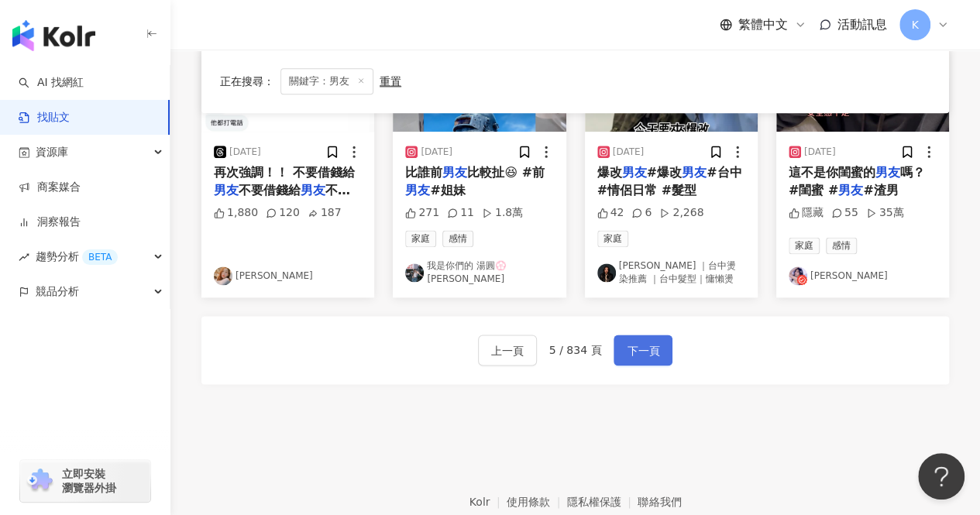
click at [644, 356] on span "下一頁" at bounding box center [643, 351] width 33 height 19
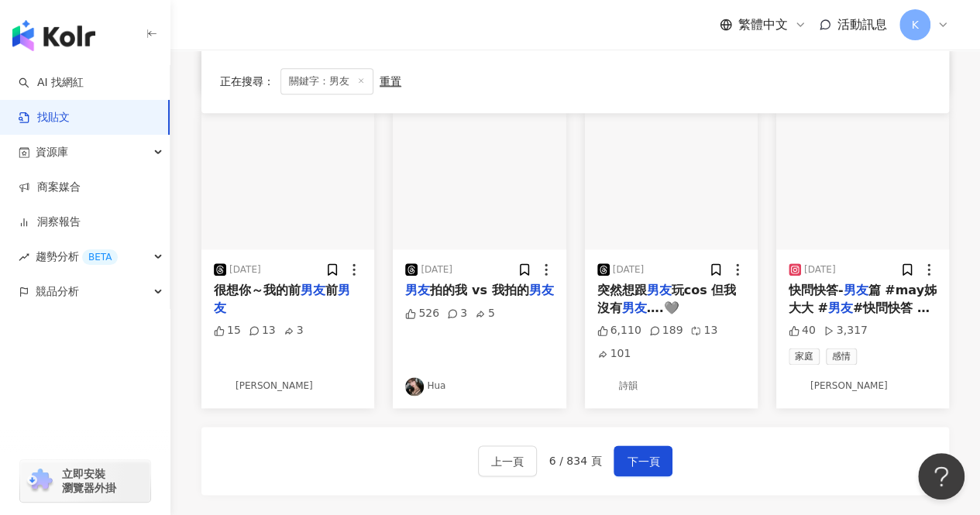
scroll to position [816, 0]
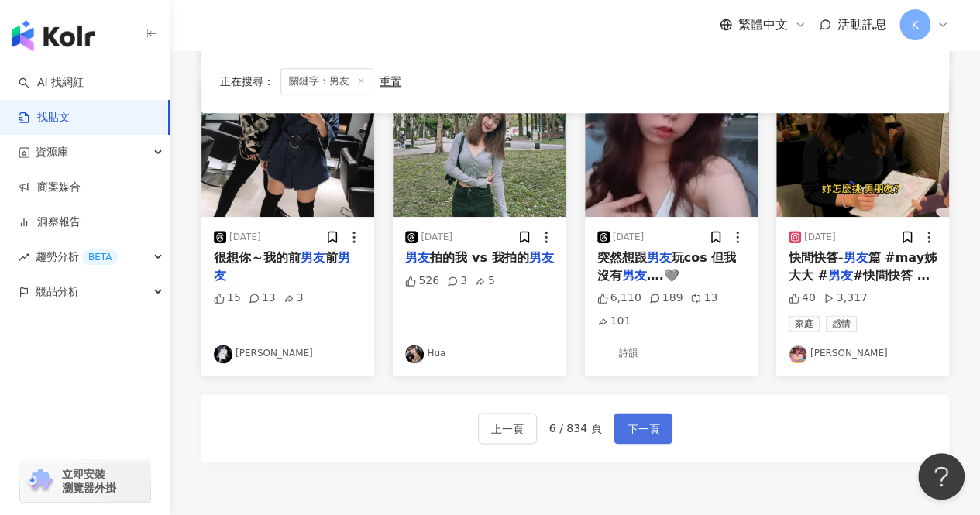
click at [633, 424] on span "下一頁" at bounding box center [643, 429] width 33 height 19
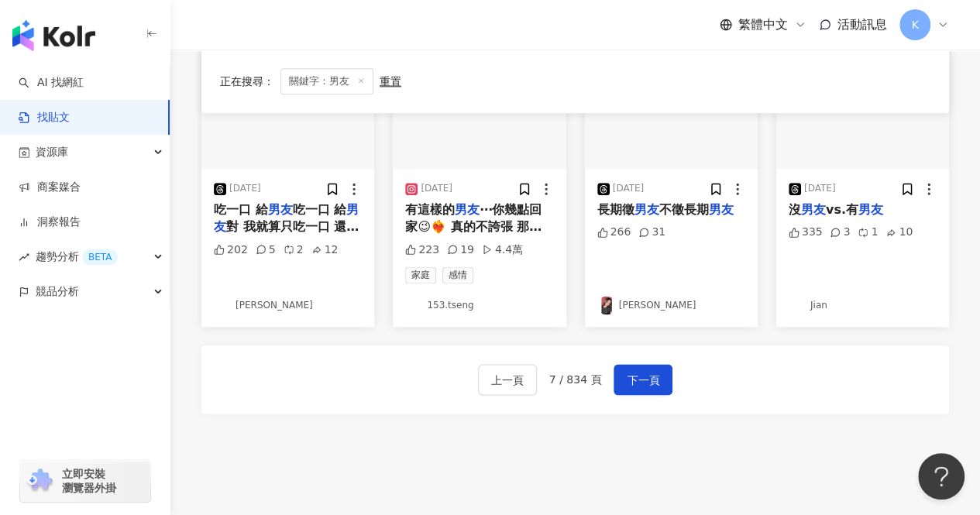
scroll to position [968, 0]
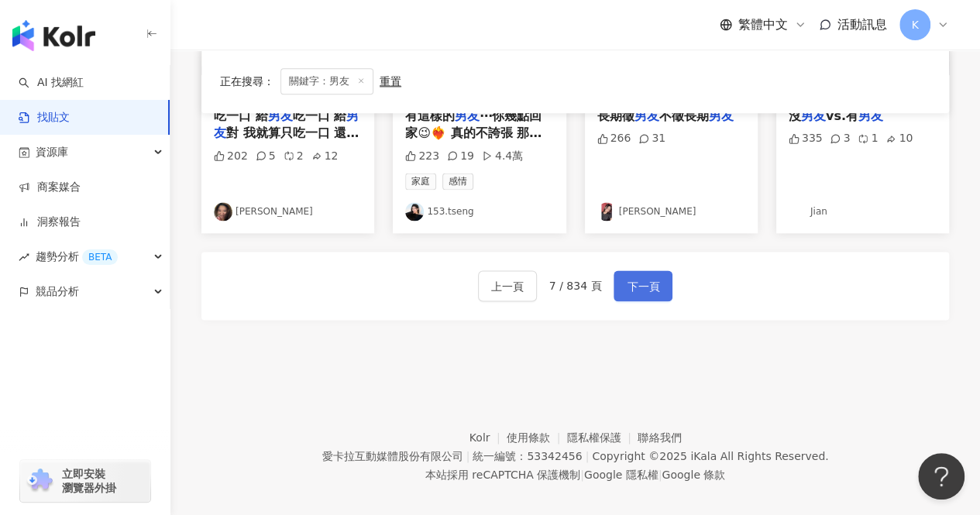
click at [647, 283] on button "下一頁" at bounding box center [642, 285] width 59 height 31
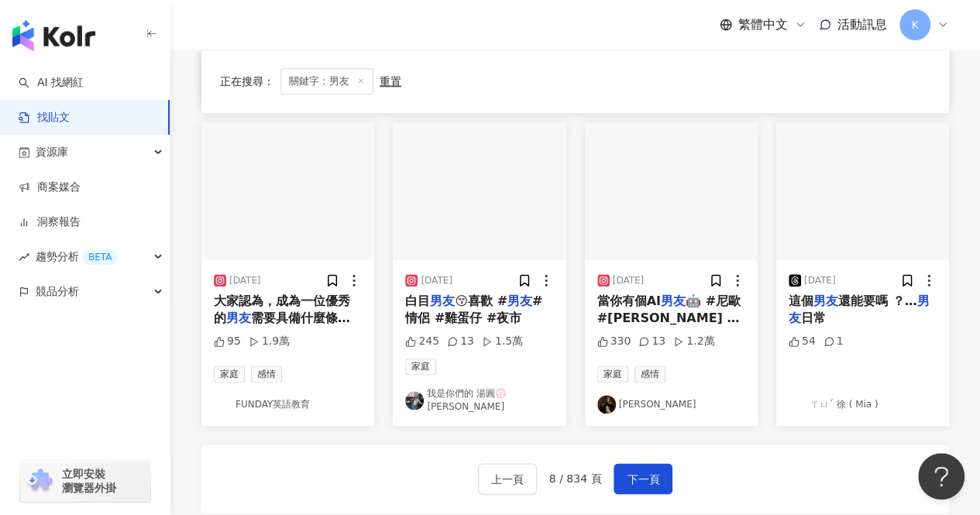
scroll to position [852, 0]
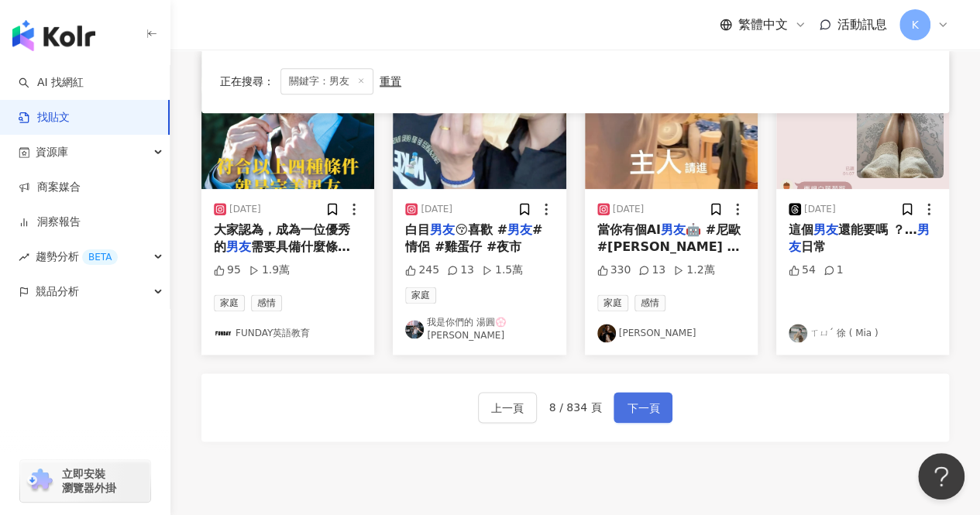
click at [655, 400] on span "下一頁" at bounding box center [643, 408] width 33 height 19
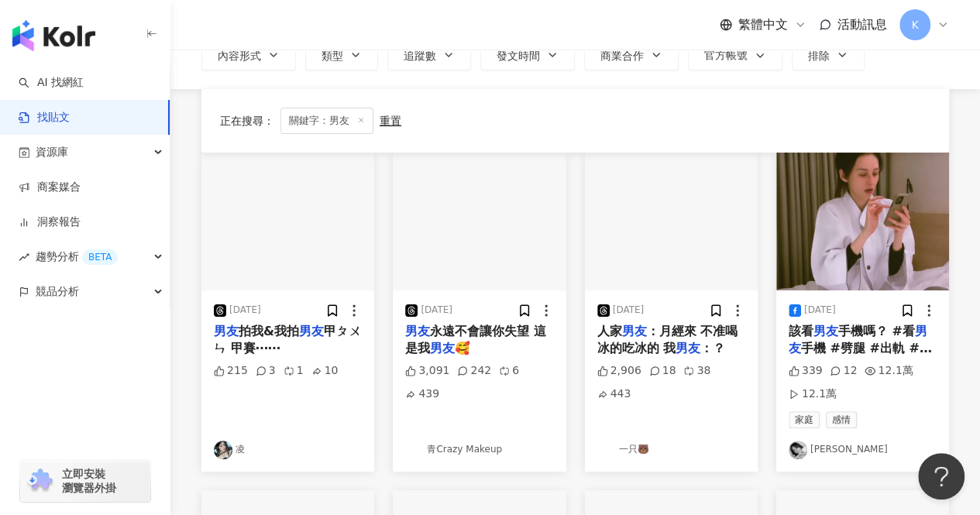
scroll to position [93, 0]
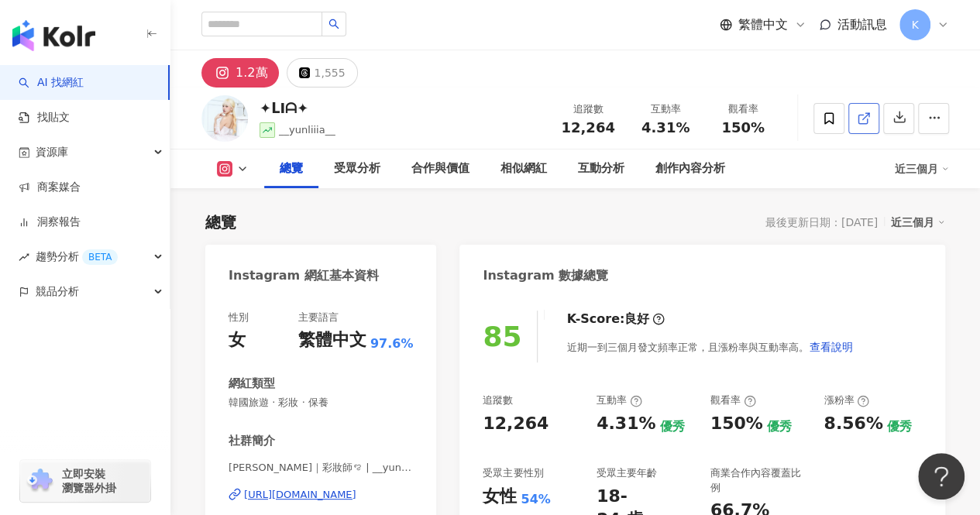
click at [864, 124] on icon at bounding box center [864, 119] width 14 height 14
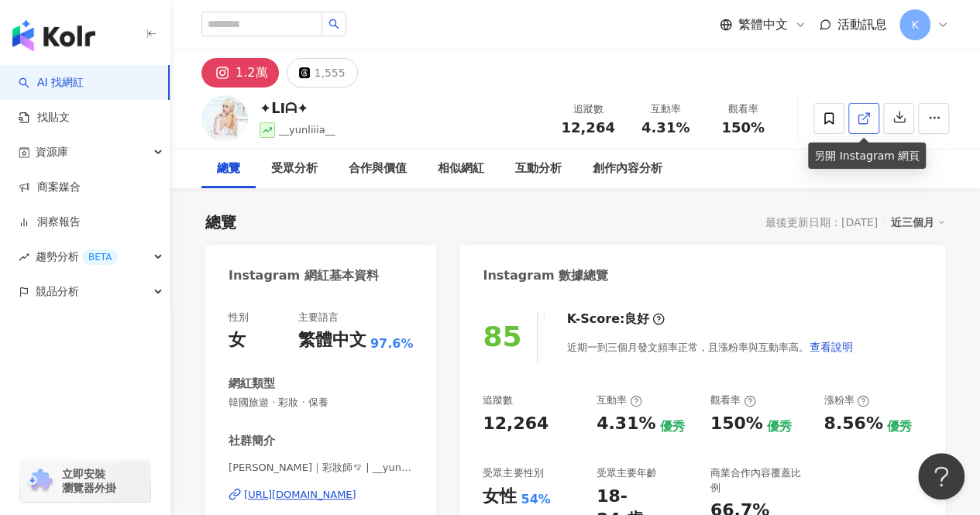
click at [858, 116] on icon at bounding box center [862, 119] width 9 height 9
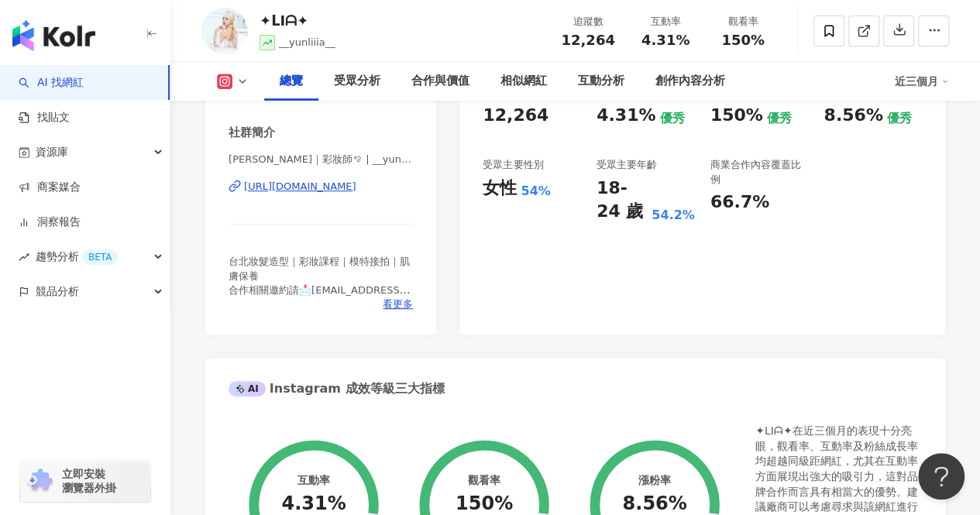
scroll to position [310, 0]
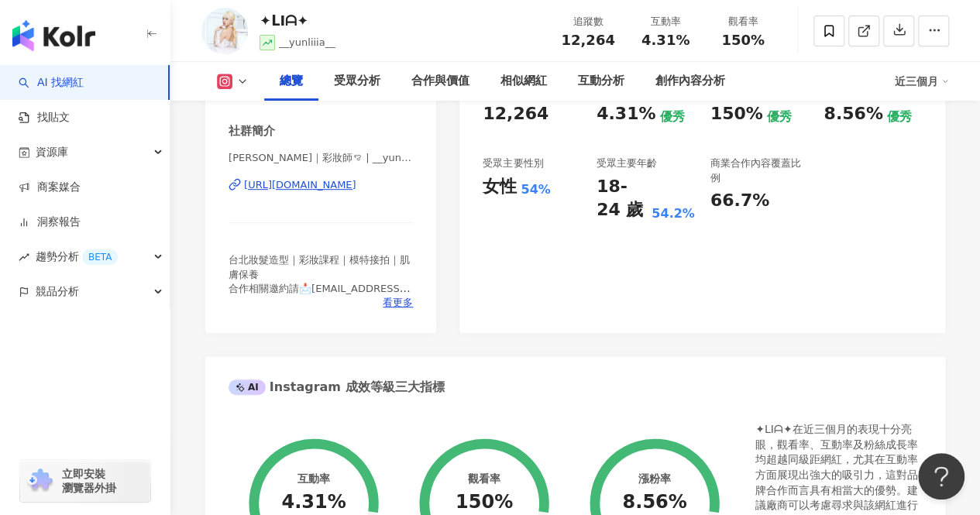
click at [355, 184] on div "https://www.instagram.com/__yunliiia__/" at bounding box center [300, 185] width 112 height 14
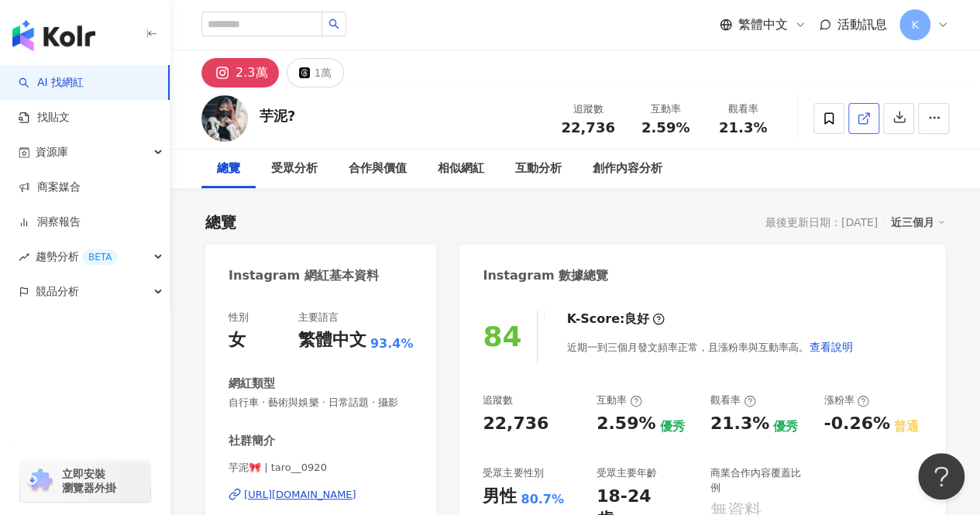
click at [855, 123] on link at bounding box center [863, 118] width 31 height 31
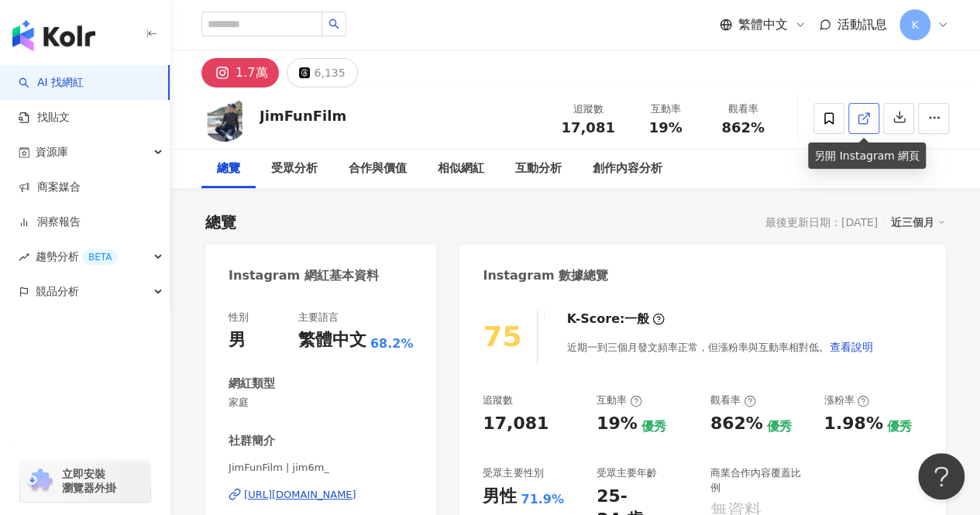
click at [864, 115] on icon at bounding box center [864, 119] width 14 height 14
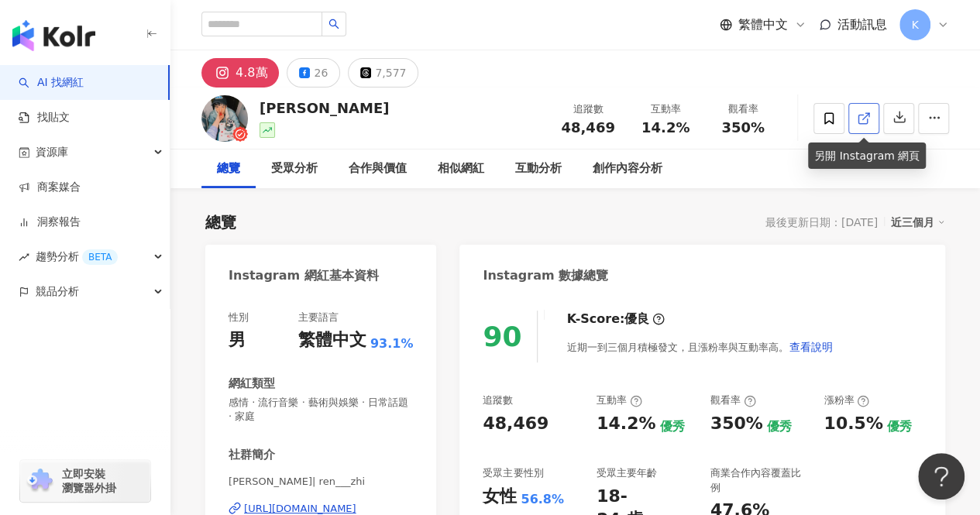
click at [857, 119] on icon at bounding box center [864, 119] width 14 height 14
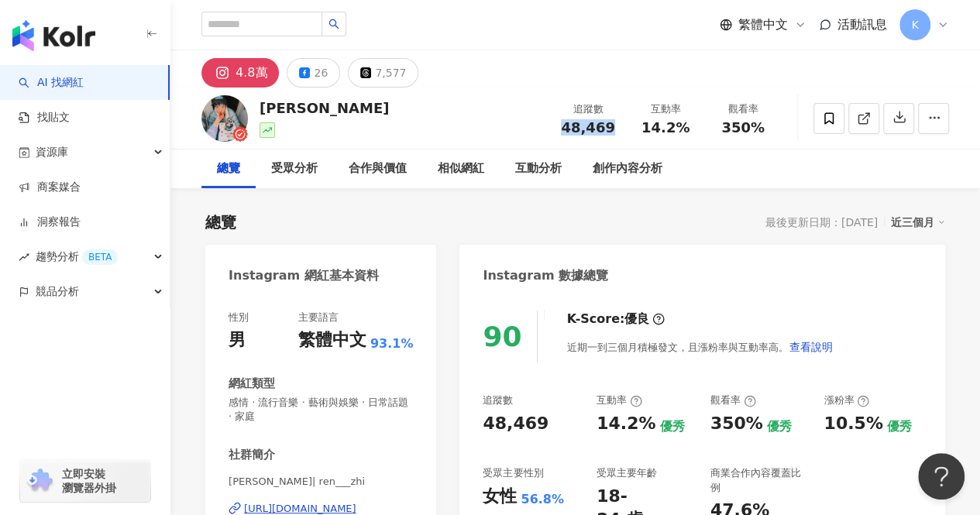
drag, startPoint x: 618, startPoint y: 132, endPoint x: 562, endPoint y: 129, distance: 55.9
click at [562, 129] on div "追蹤數 48,469" at bounding box center [587, 117] width 77 height 33
copy span "48,469"
click at [265, 22] on input "search" at bounding box center [261, 24] width 121 height 25
paste input "**********"
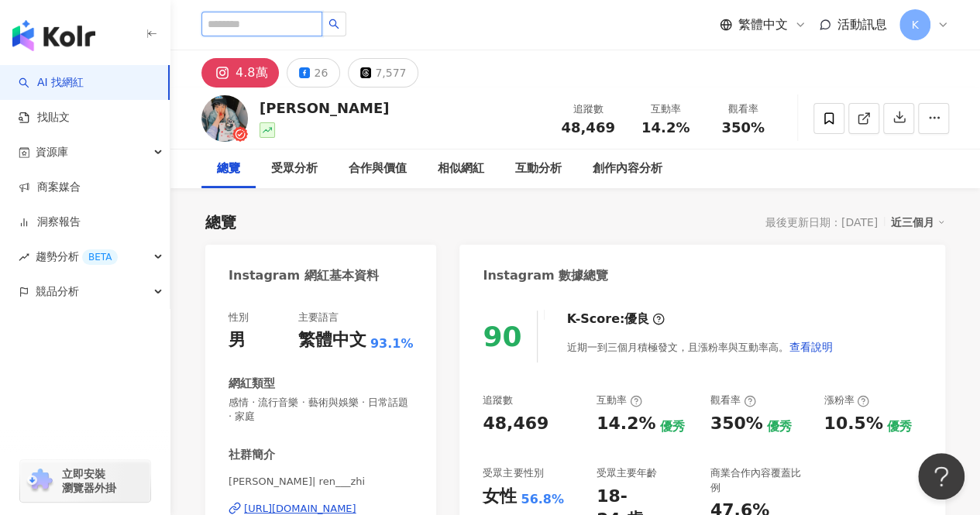
type input "**********"
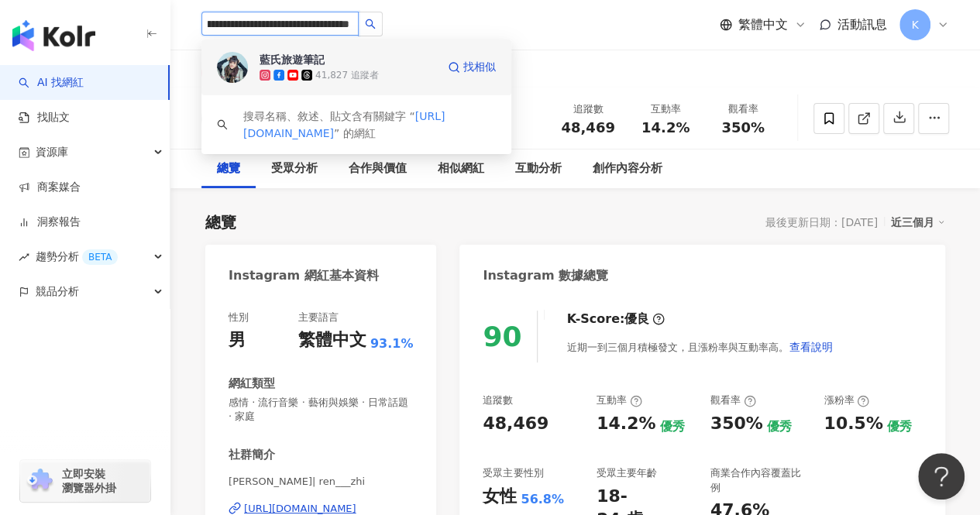
click at [346, 70] on div "41,827 追蹤者" at bounding box center [347, 75] width 64 height 13
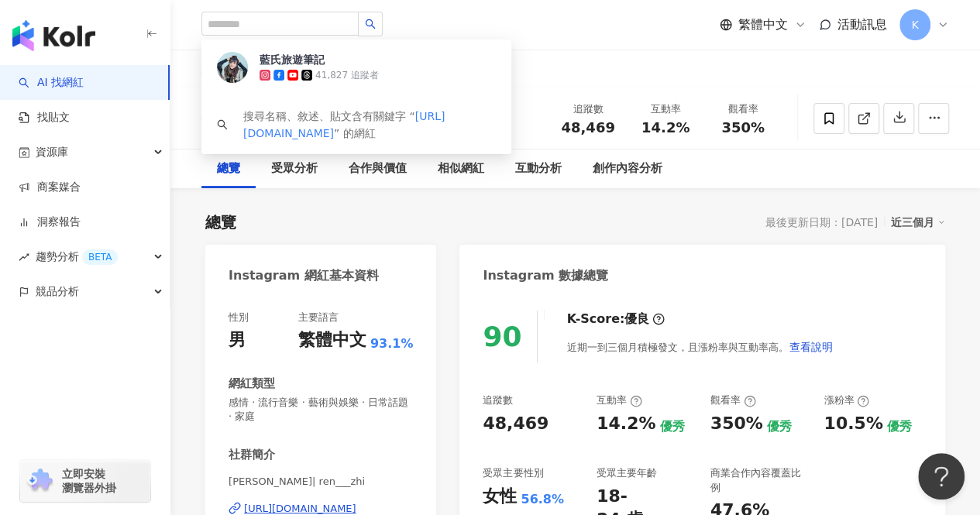
scroll to position [0, 0]
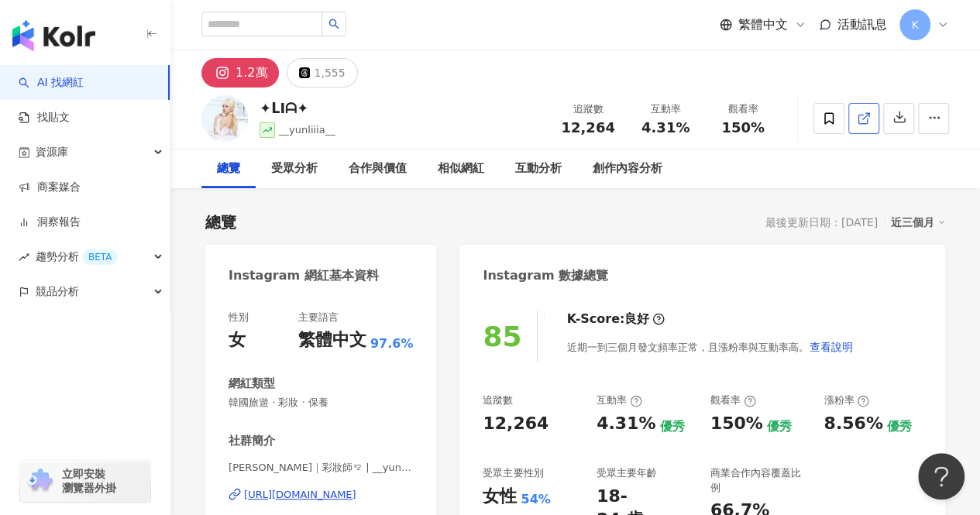
click at [870, 126] on span at bounding box center [864, 118] width 14 height 16
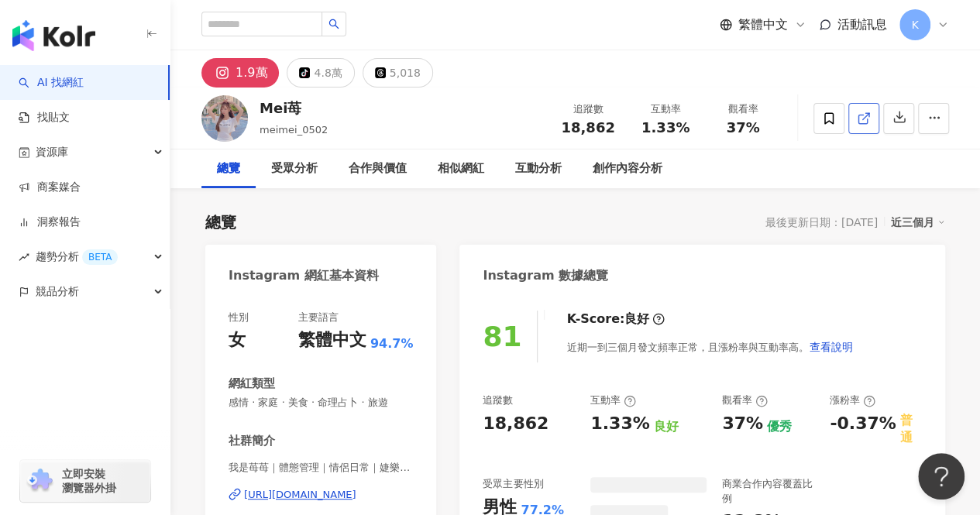
click at [864, 120] on icon at bounding box center [864, 119] width 14 height 14
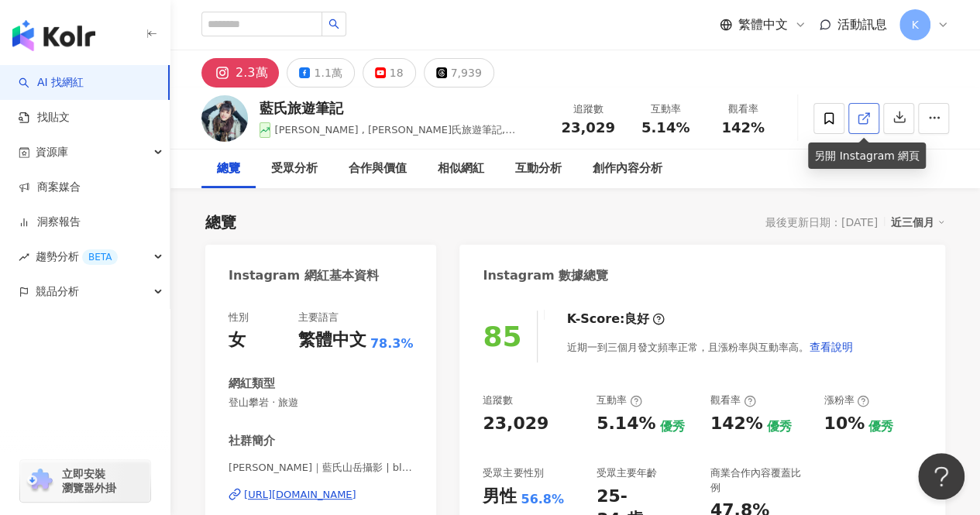
click at [862, 121] on icon at bounding box center [864, 119] width 14 height 14
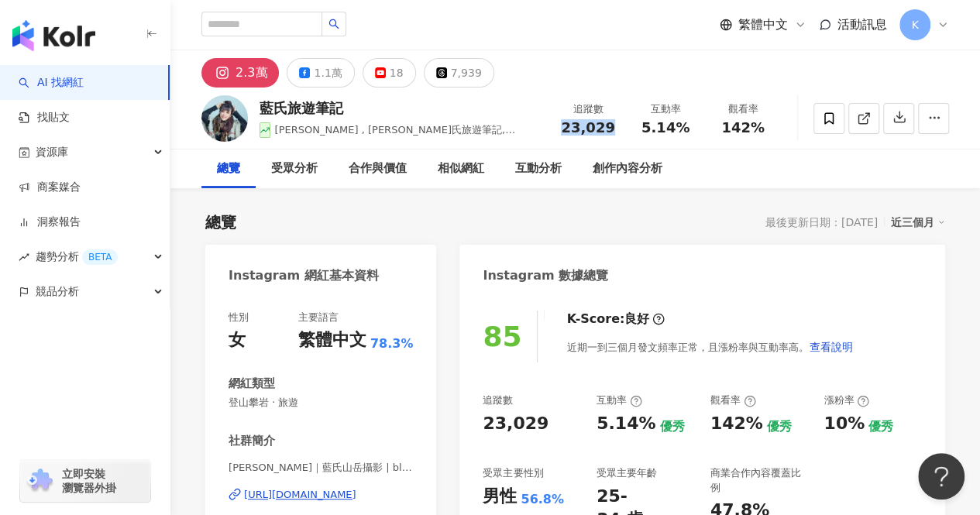
drag, startPoint x: 611, startPoint y: 131, endPoint x: 567, endPoint y: 132, distance: 44.2
click at [567, 132] on div "23,029" at bounding box center [587, 127] width 59 height 15
copy span "23,029"
drag, startPoint x: 640, startPoint y: 122, endPoint x: 689, endPoint y: 136, distance: 50.8
click at [689, 136] on div "追蹤數 23,029 互動率 5.14% 觀看率 142%" at bounding box center [665, 118] width 232 height 46
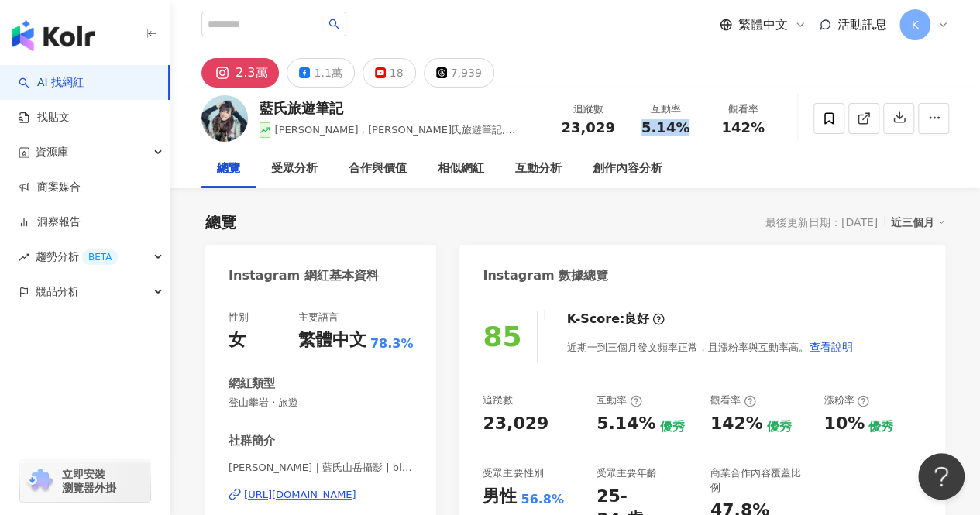
copy span "5.14%"
drag, startPoint x: 359, startPoint y: 109, endPoint x: 263, endPoint y: 111, distance: 96.1
click at [263, 111] on div "藍氏旅遊筆記" at bounding box center [400, 107] width 282 height 19
copy div "藍氏旅遊筆記"
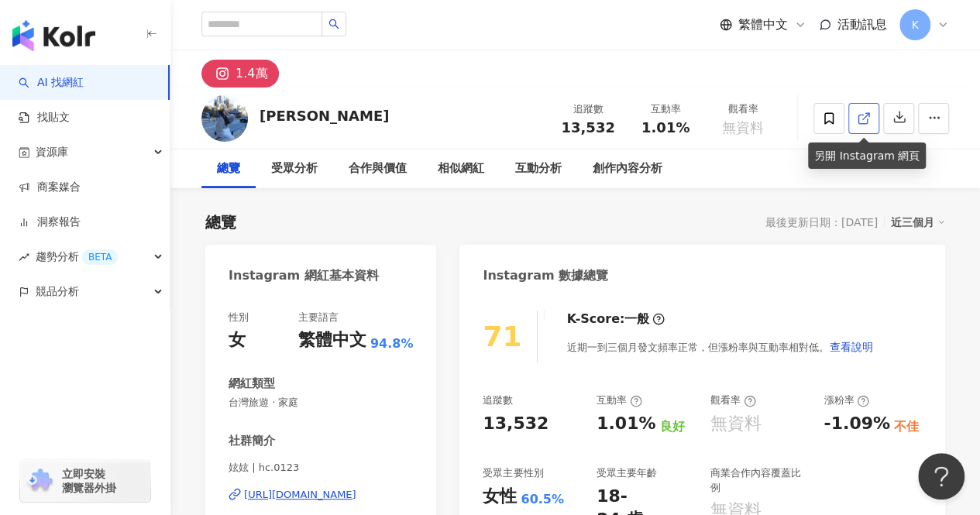
click at [878, 122] on link at bounding box center [863, 118] width 31 height 31
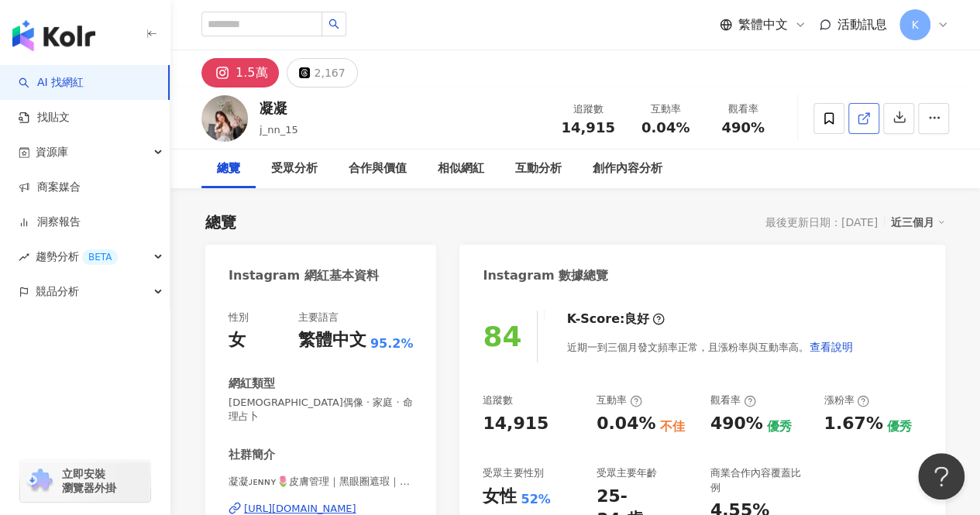
click at [867, 120] on icon at bounding box center [862, 119] width 9 height 9
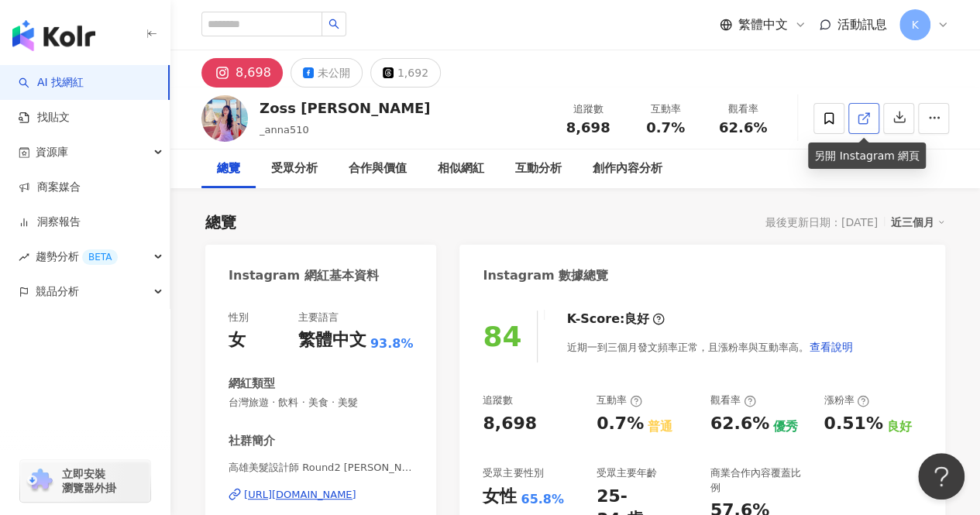
click at [871, 115] on link at bounding box center [863, 118] width 31 height 31
